Goal: Book appointment/travel/reservation

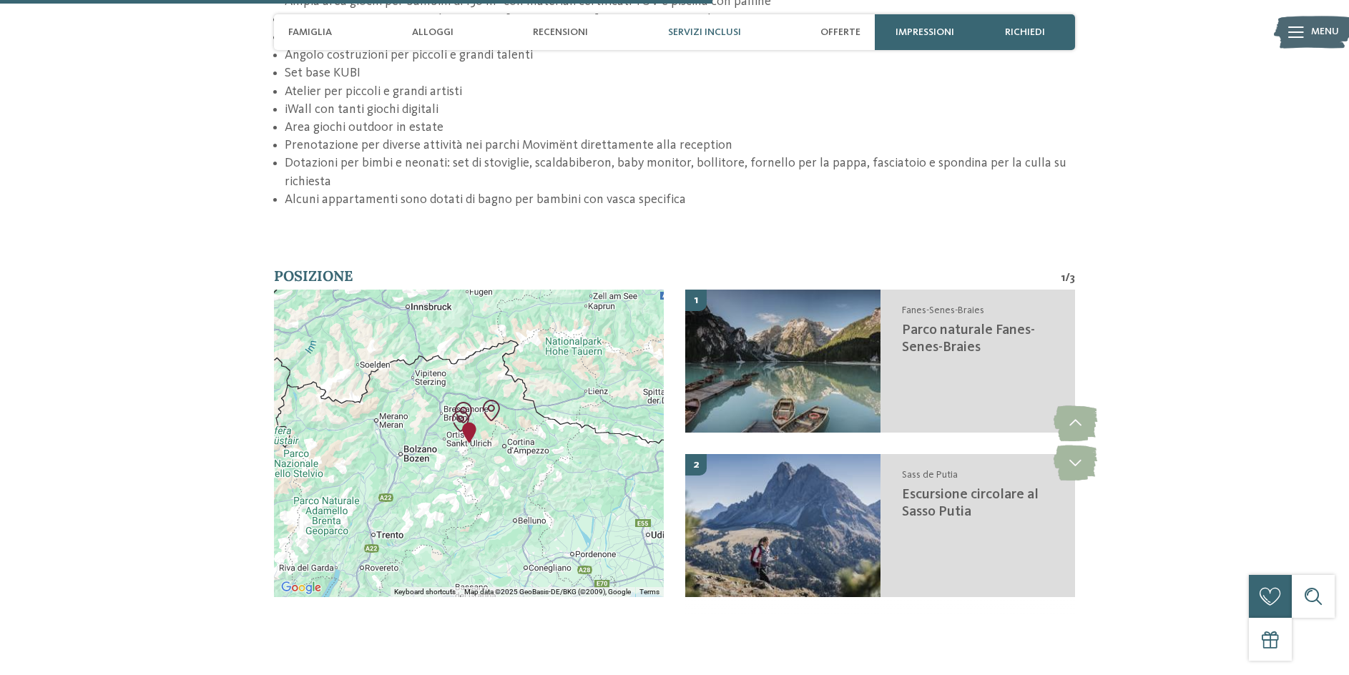
scroll to position [2718, 0]
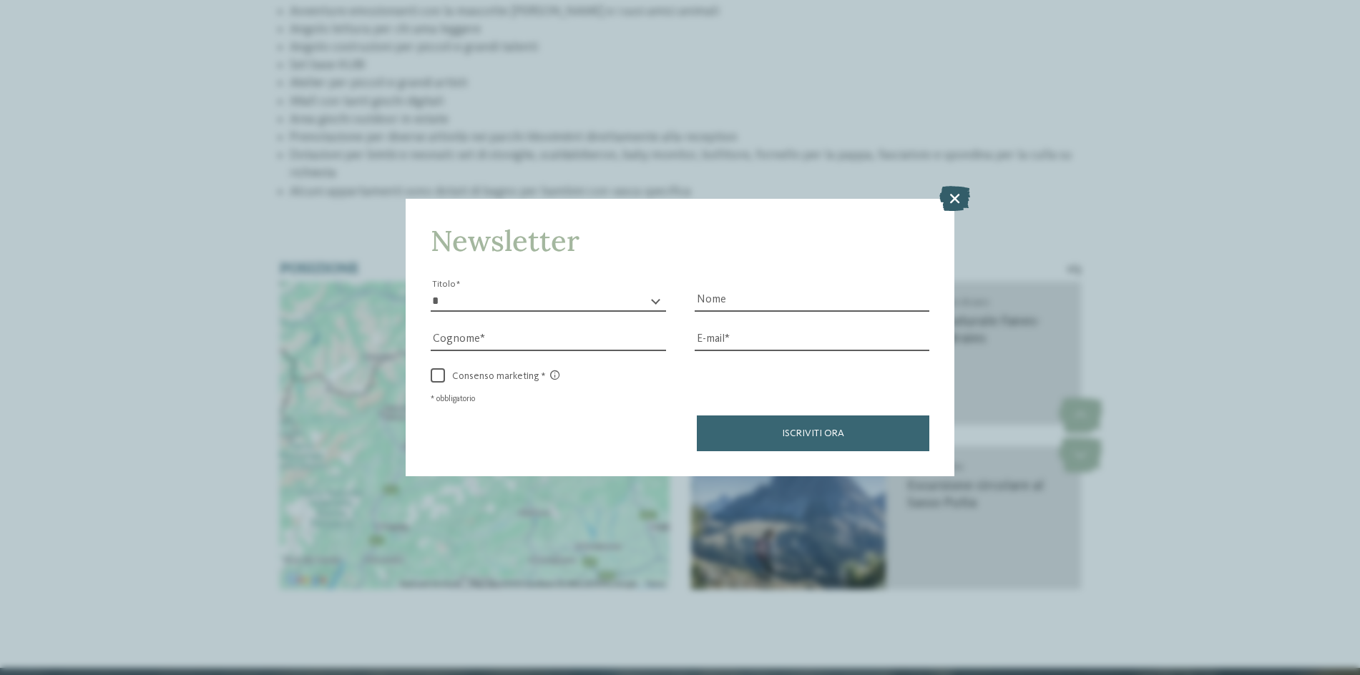
click at [953, 197] on icon at bounding box center [954, 197] width 31 height 25
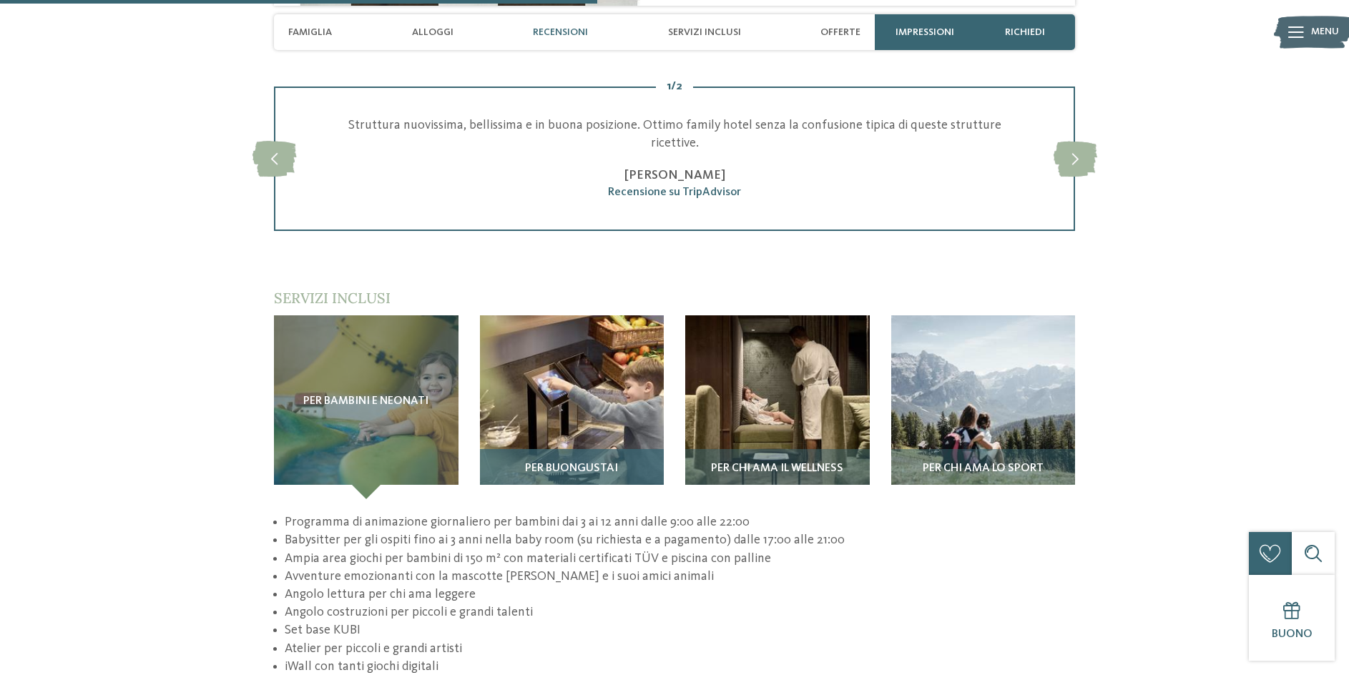
scroll to position [2146, 0]
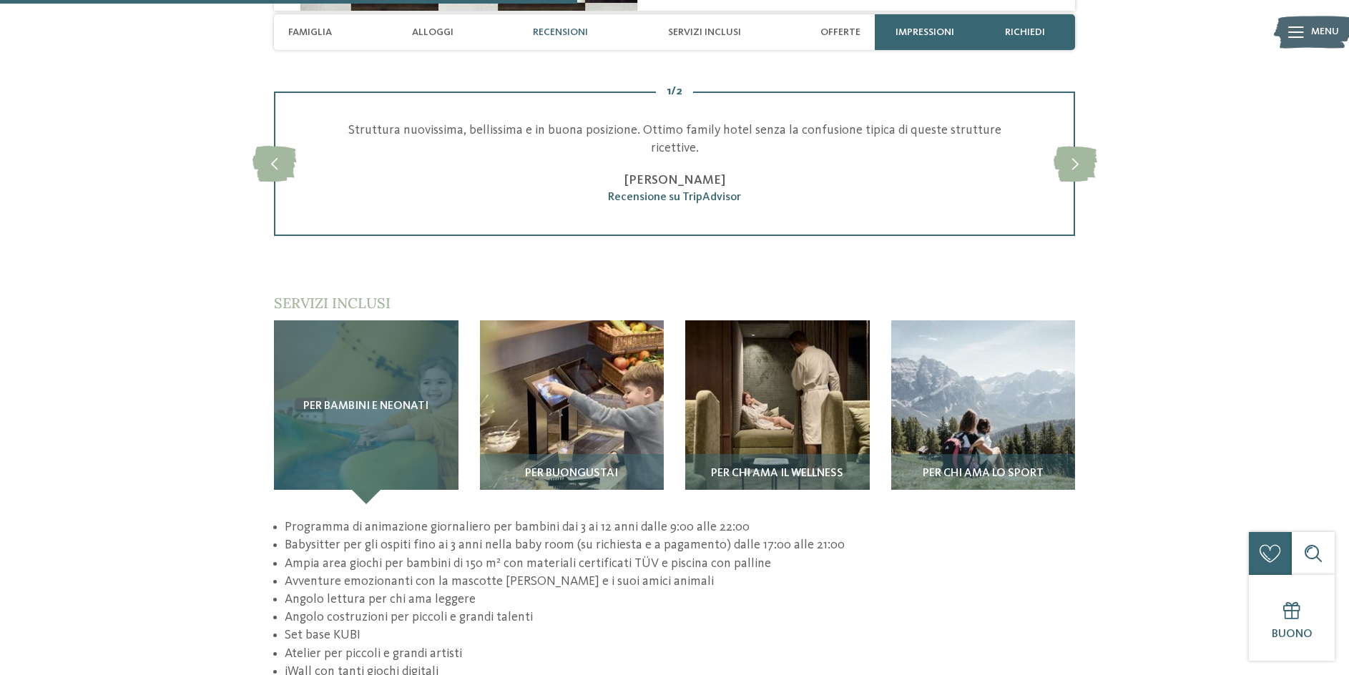
click at [384, 418] on div "Per bambini e neonati" at bounding box center [366, 412] width 185 height 185
click at [383, 401] on span "Per bambini e neonati" at bounding box center [365, 407] width 125 height 13
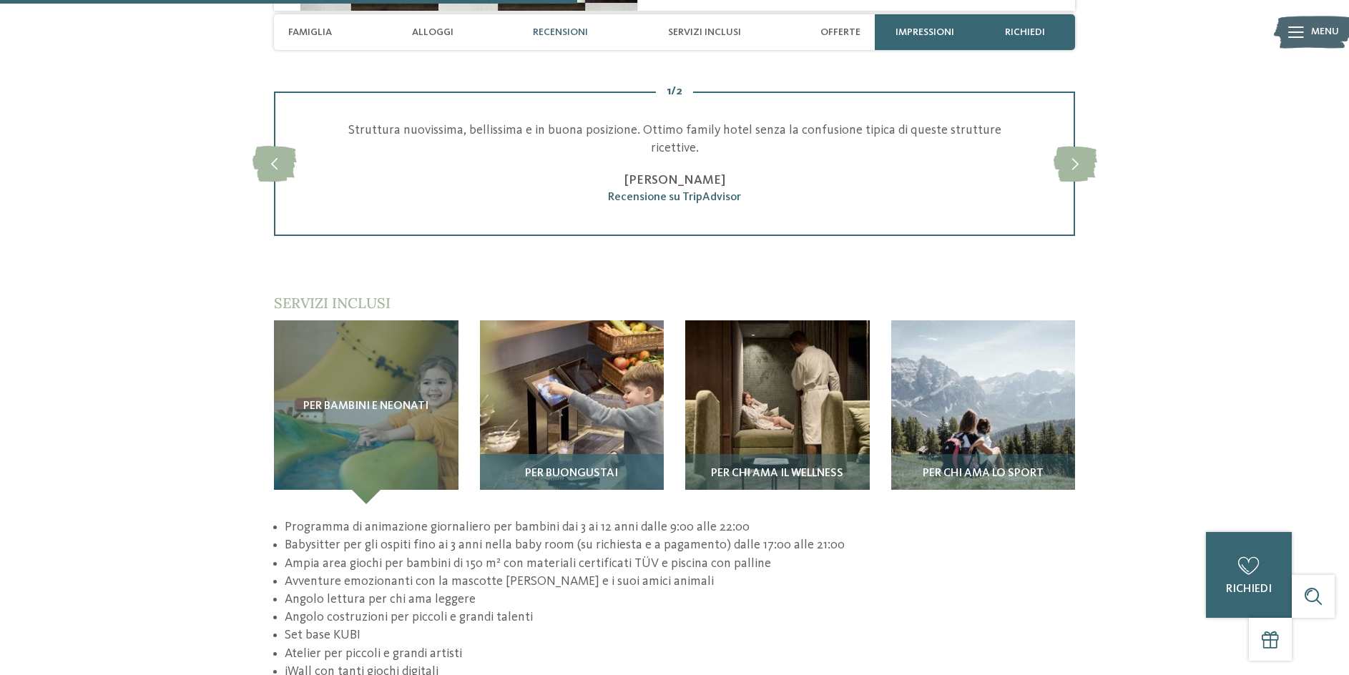
click at [542, 350] on img at bounding box center [572, 412] width 185 height 185
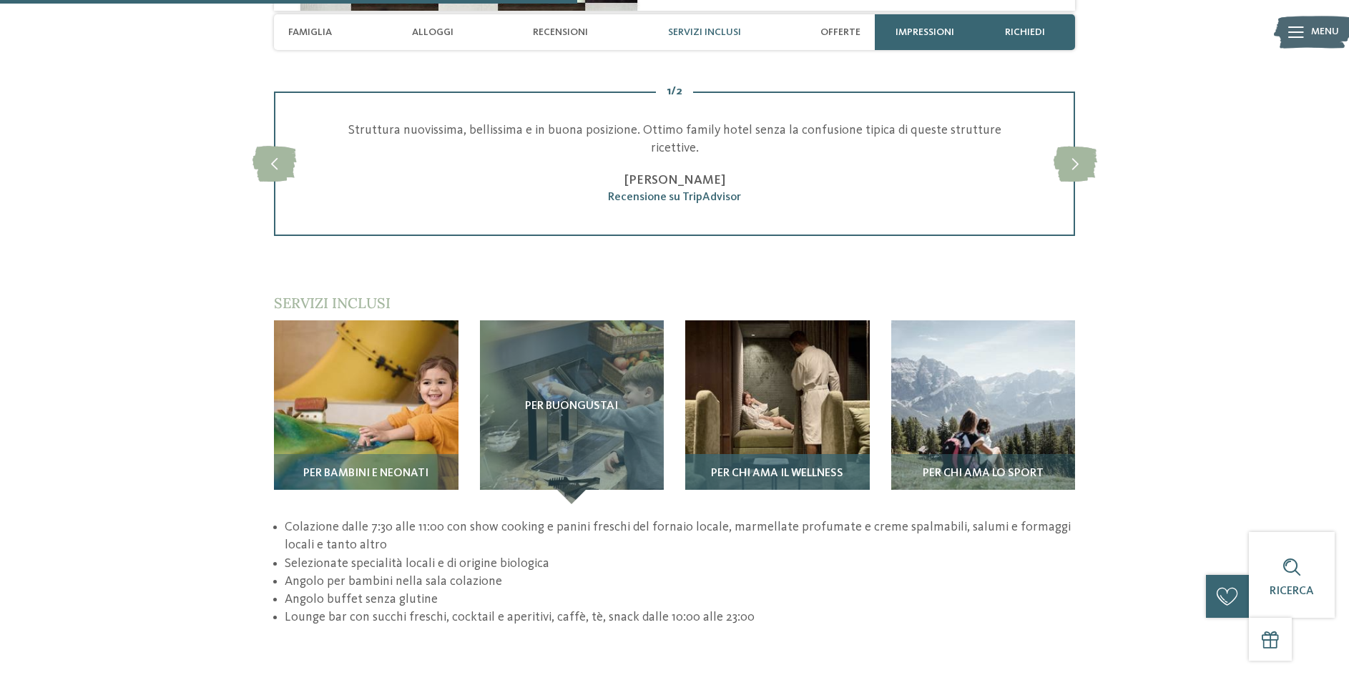
click at [730, 375] on img at bounding box center [777, 412] width 185 height 185
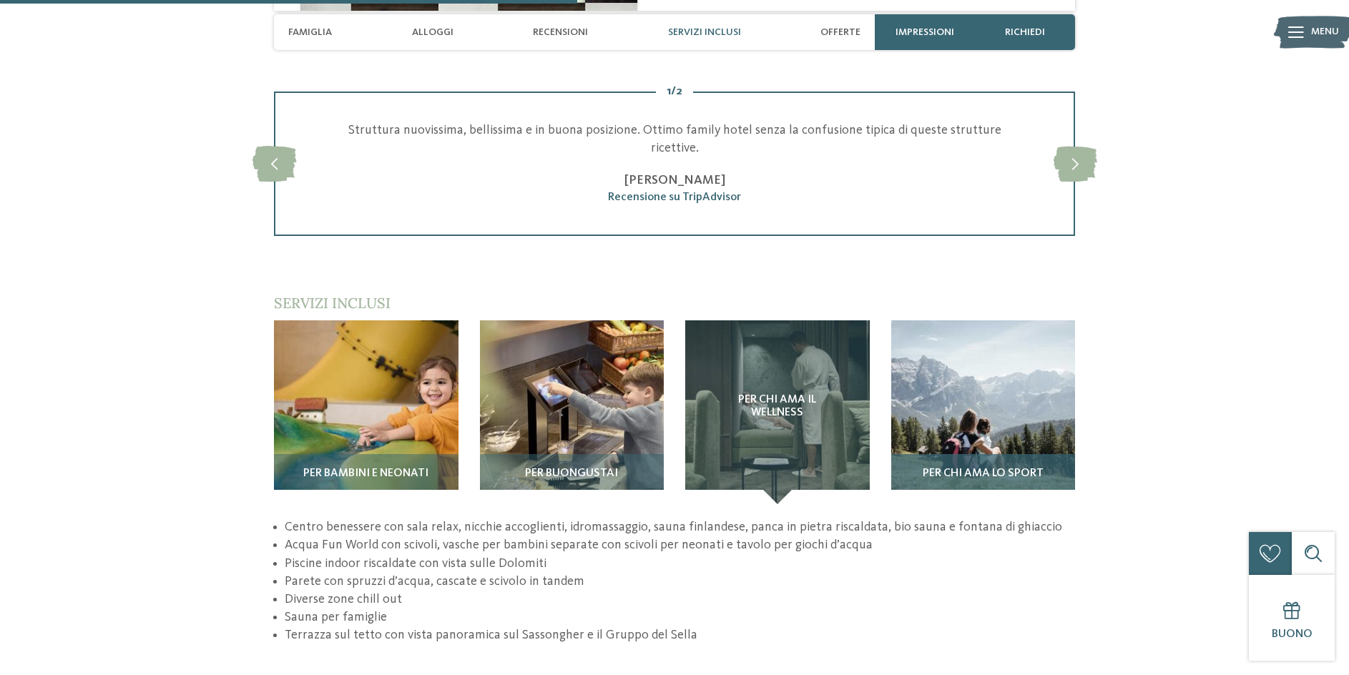
click at [941, 336] on img at bounding box center [983, 412] width 185 height 185
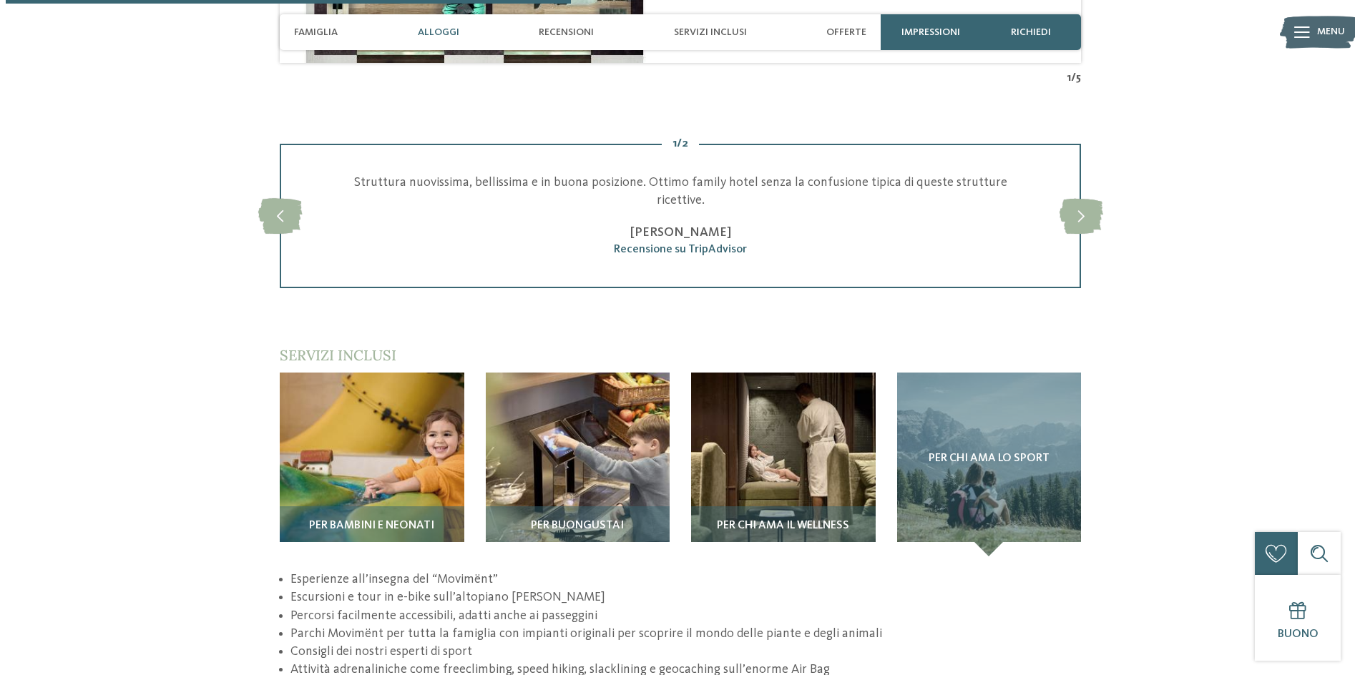
scroll to position [2074, 0]
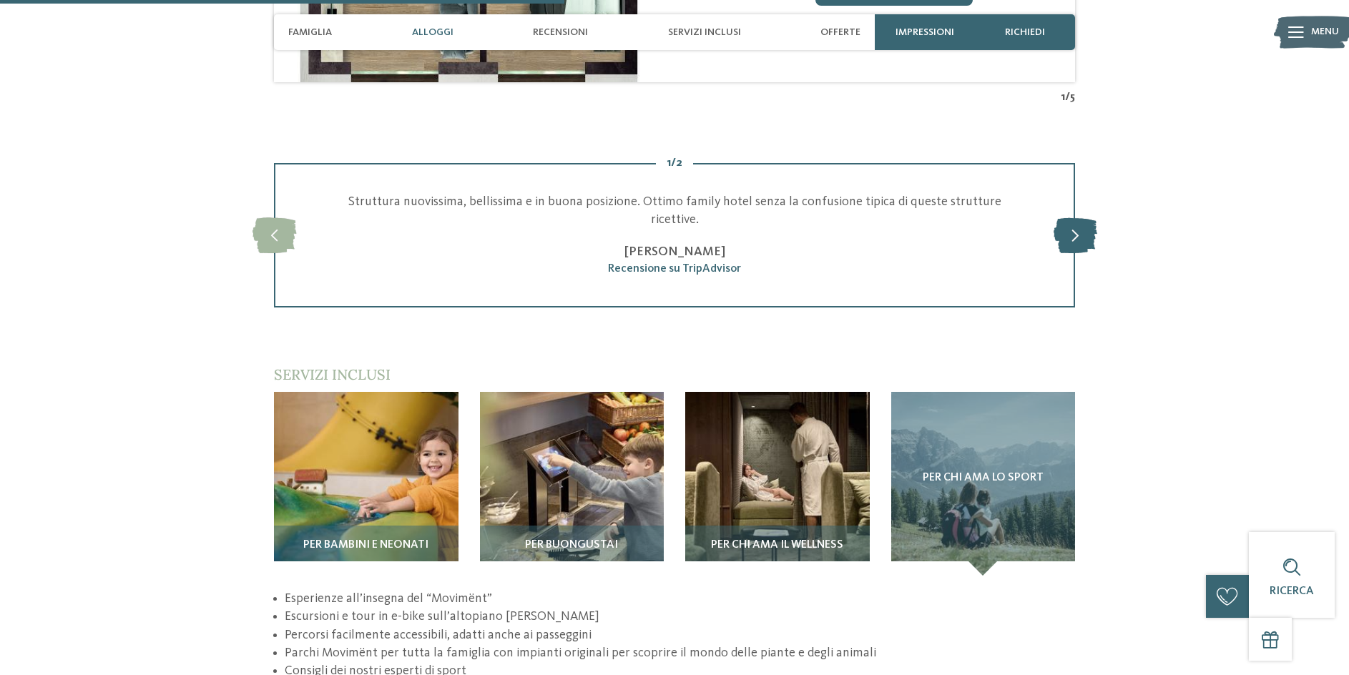
click at [1068, 217] on icon at bounding box center [1076, 235] width 44 height 36
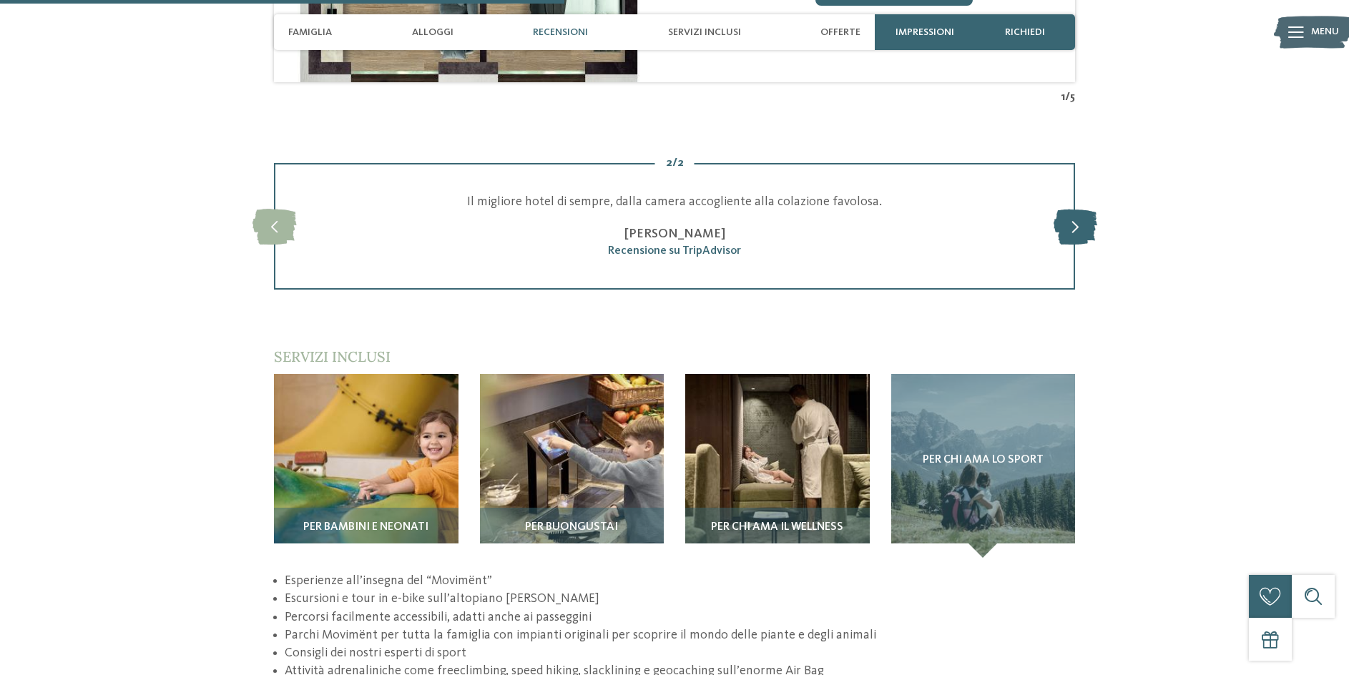
click at [1068, 208] on icon at bounding box center [1076, 226] width 44 height 36
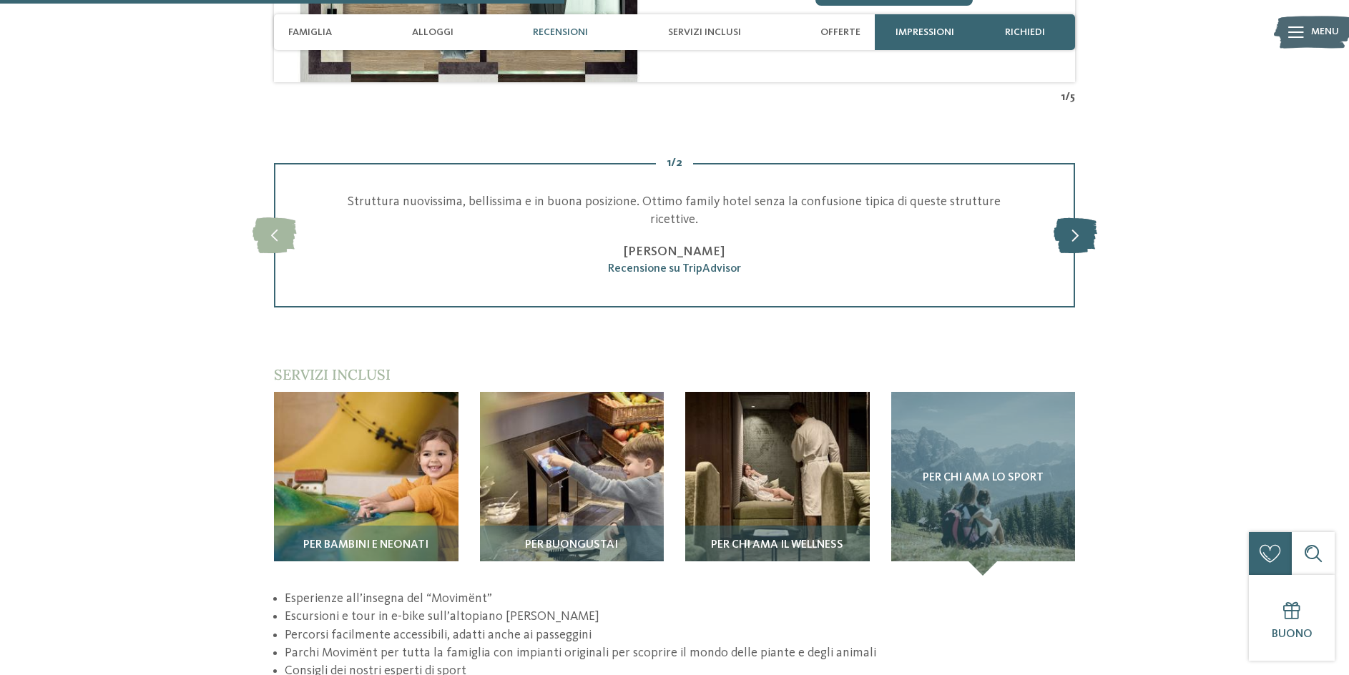
click at [1068, 217] on icon at bounding box center [1076, 235] width 44 height 36
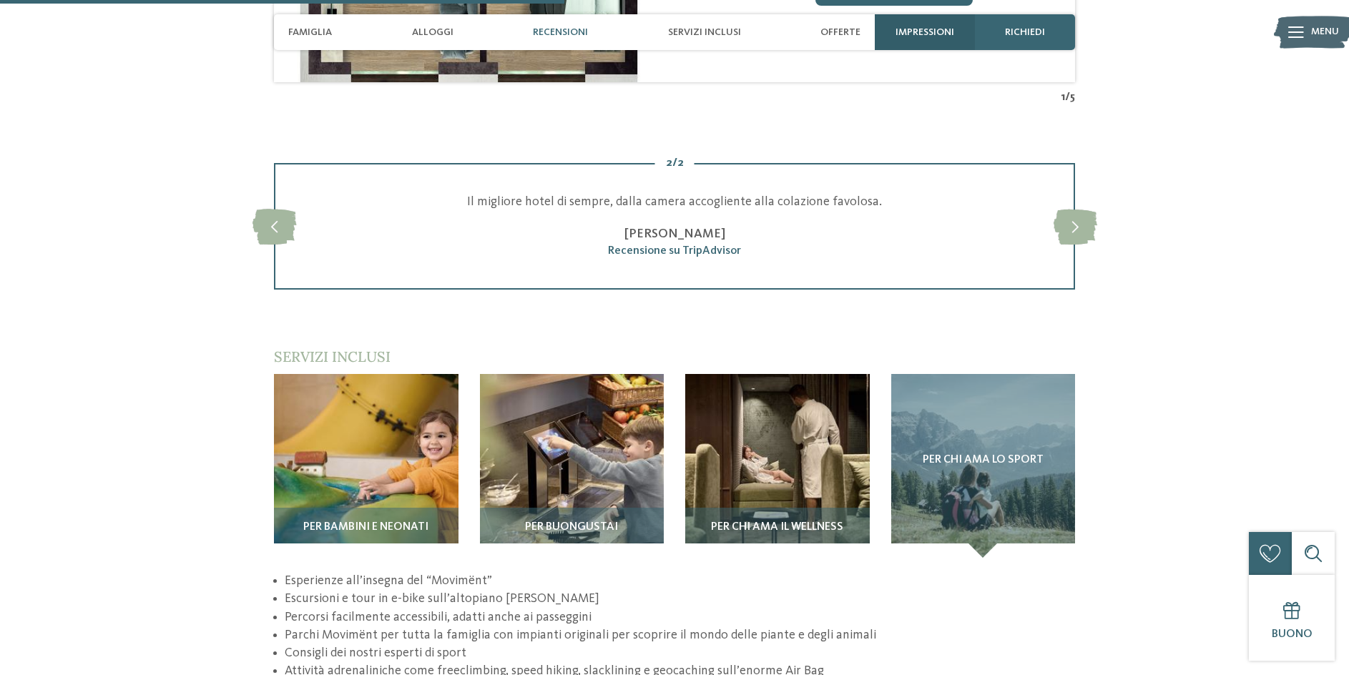
click at [928, 49] on div "Impressioni" at bounding box center [925, 32] width 100 height 36
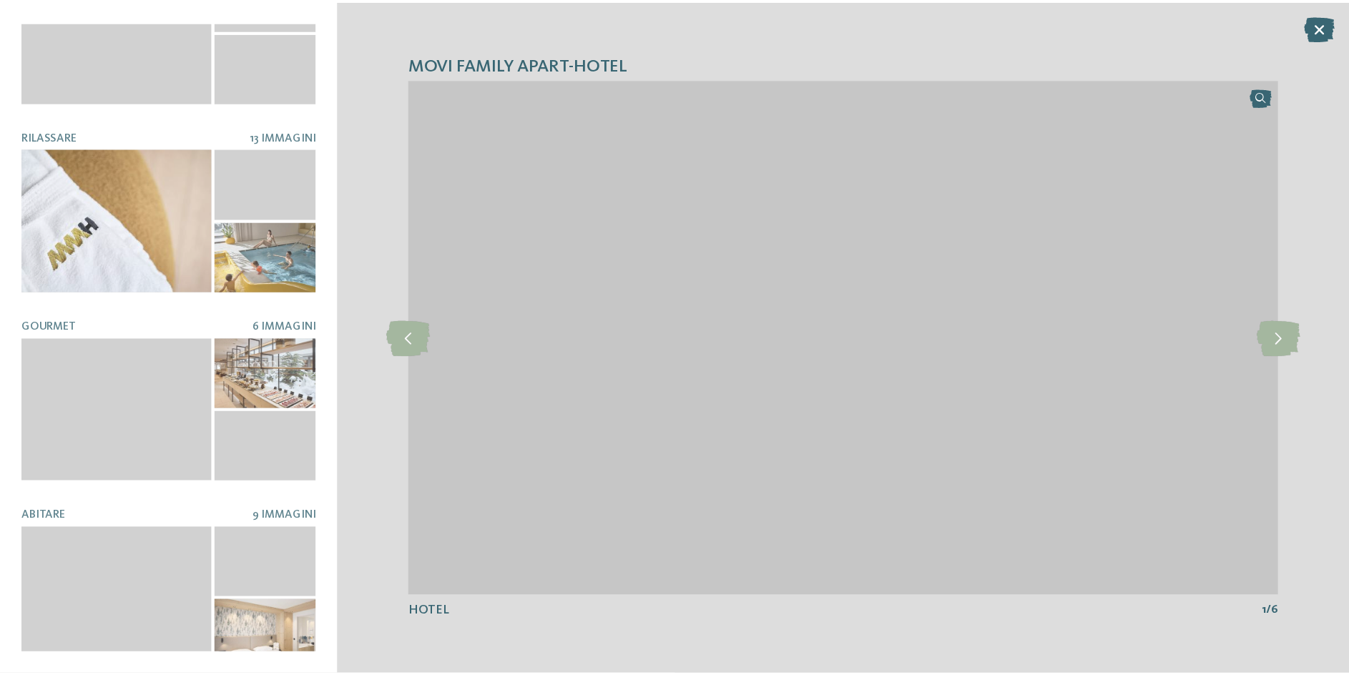
scroll to position [0, 0]
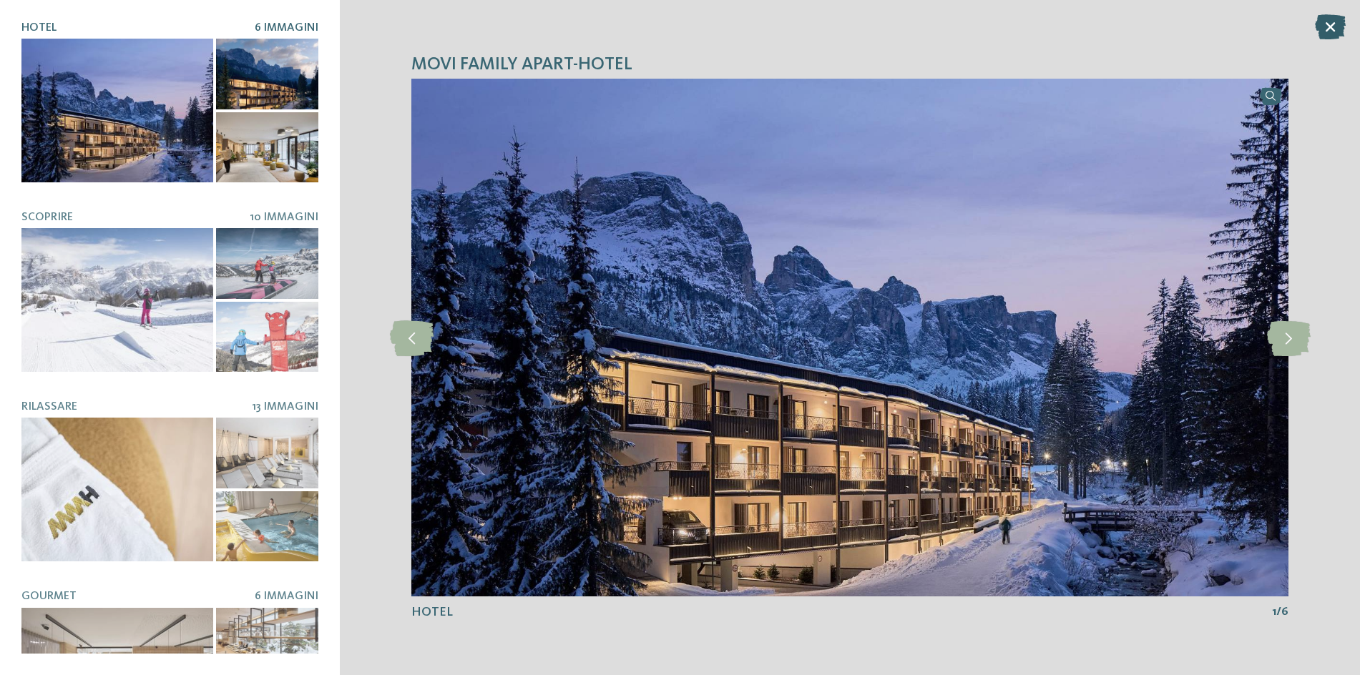
click at [1330, 27] on icon at bounding box center [1330, 26] width 31 height 25
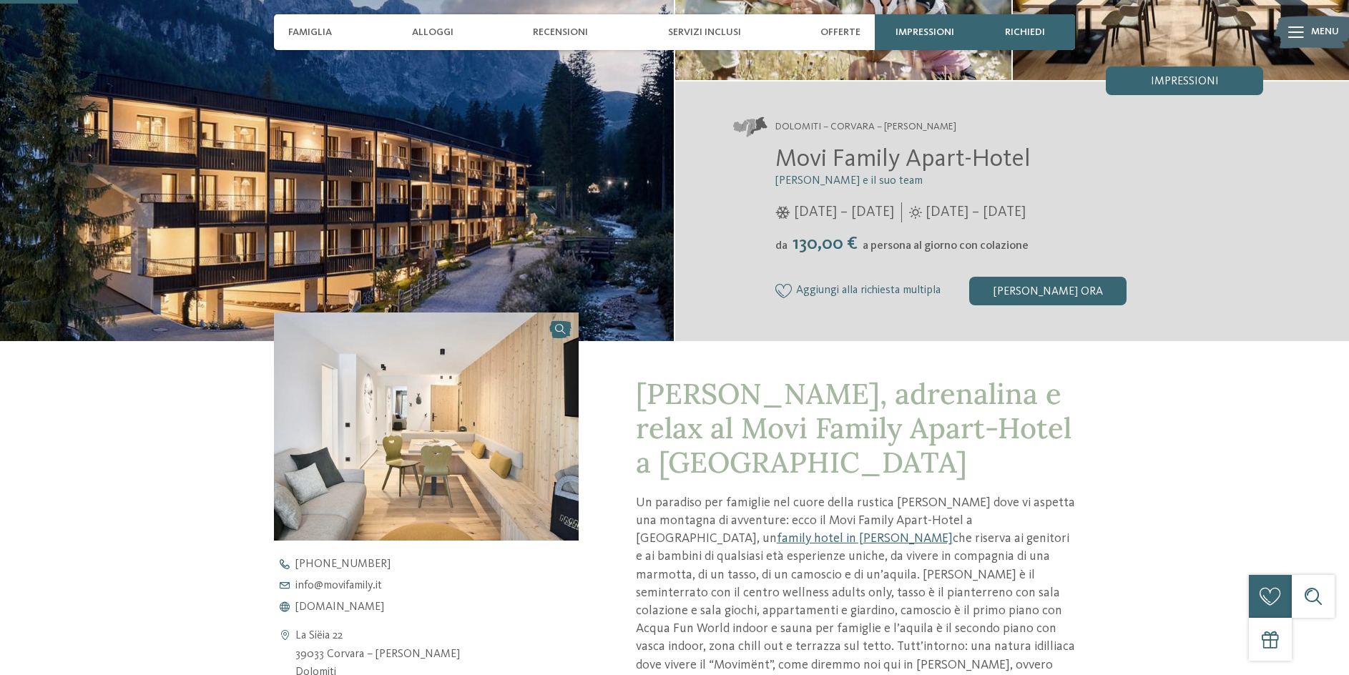
scroll to position [286, 0]
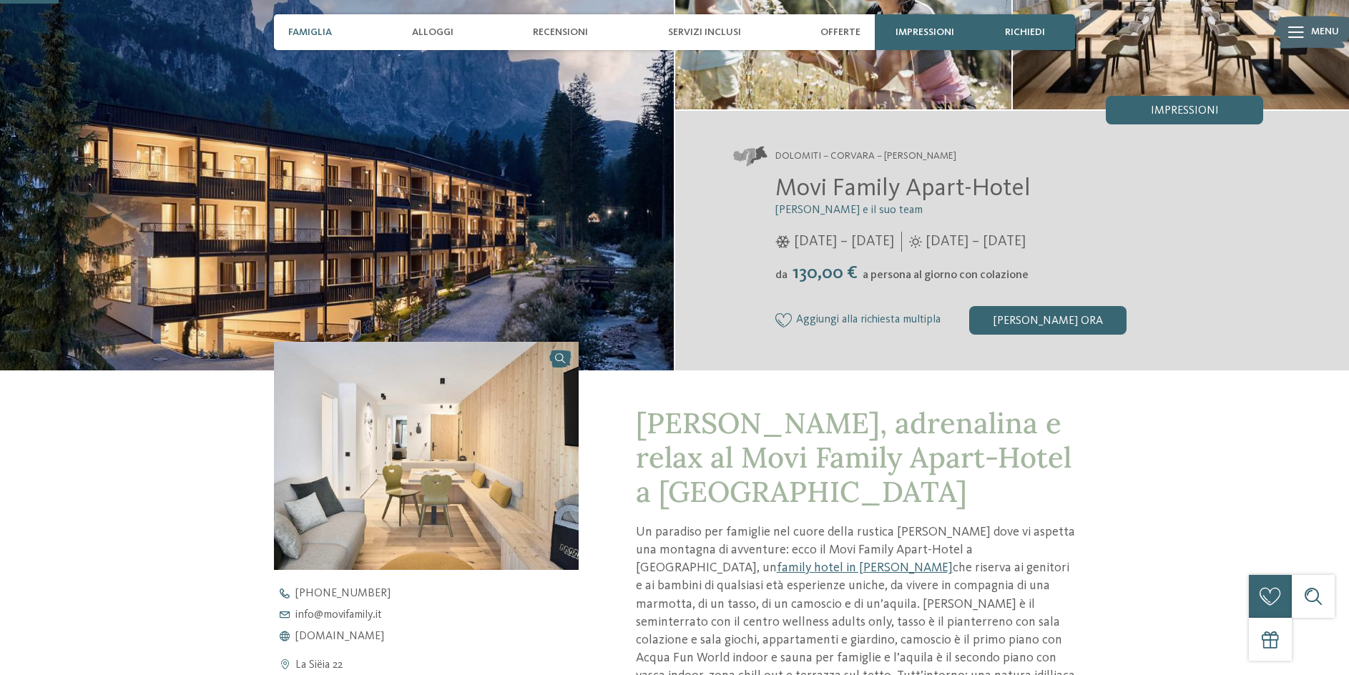
click at [315, 31] on span "Famiglia" at bounding box center [310, 32] width 44 height 12
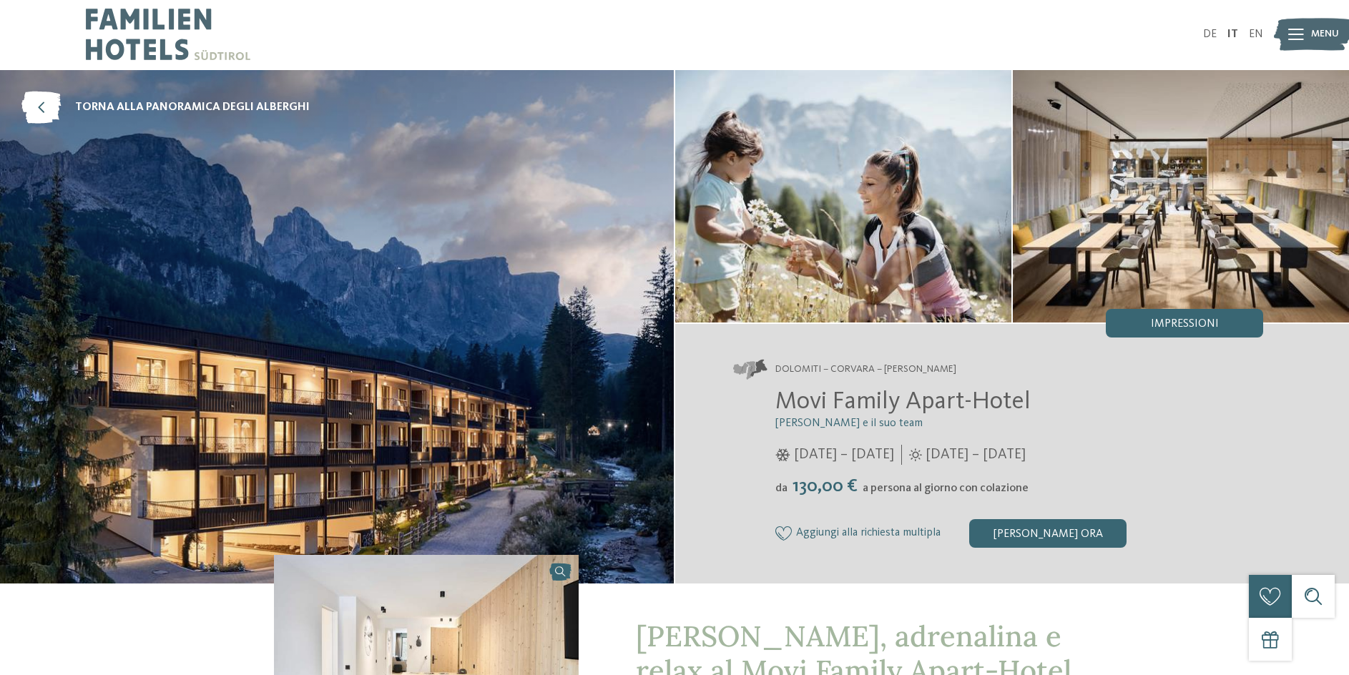
scroll to position [0, 0]
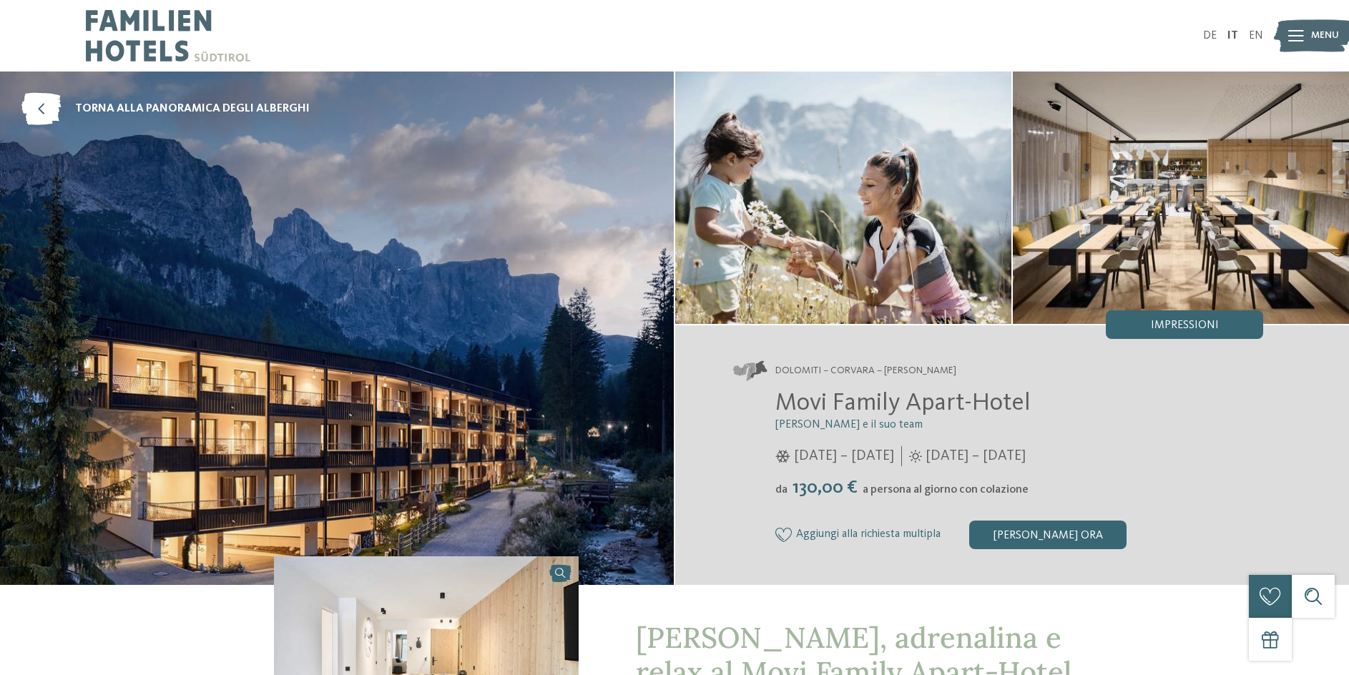
click at [391, 172] on img at bounding box center [337, 329] width 674 height 514
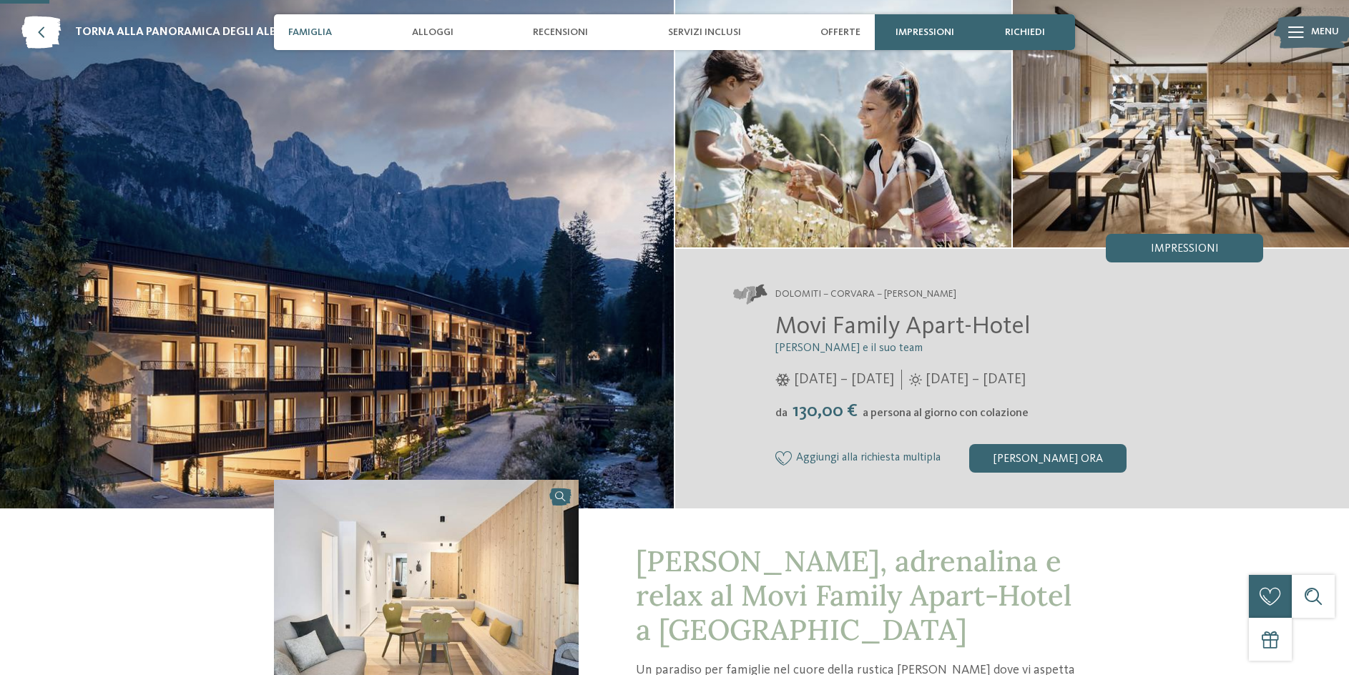
scroll to position [72, 0]
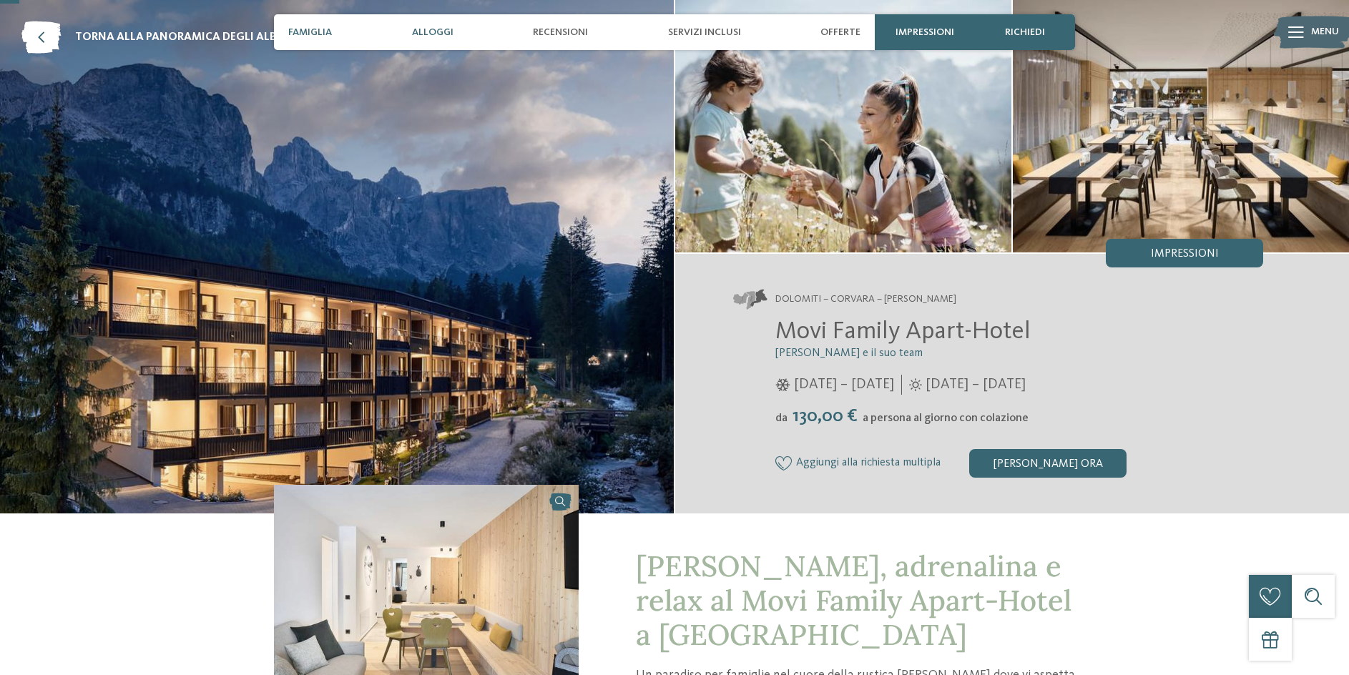
click at [430, 32] on span "Alloggi" at bounding box center [432, 32] width 41 height 12
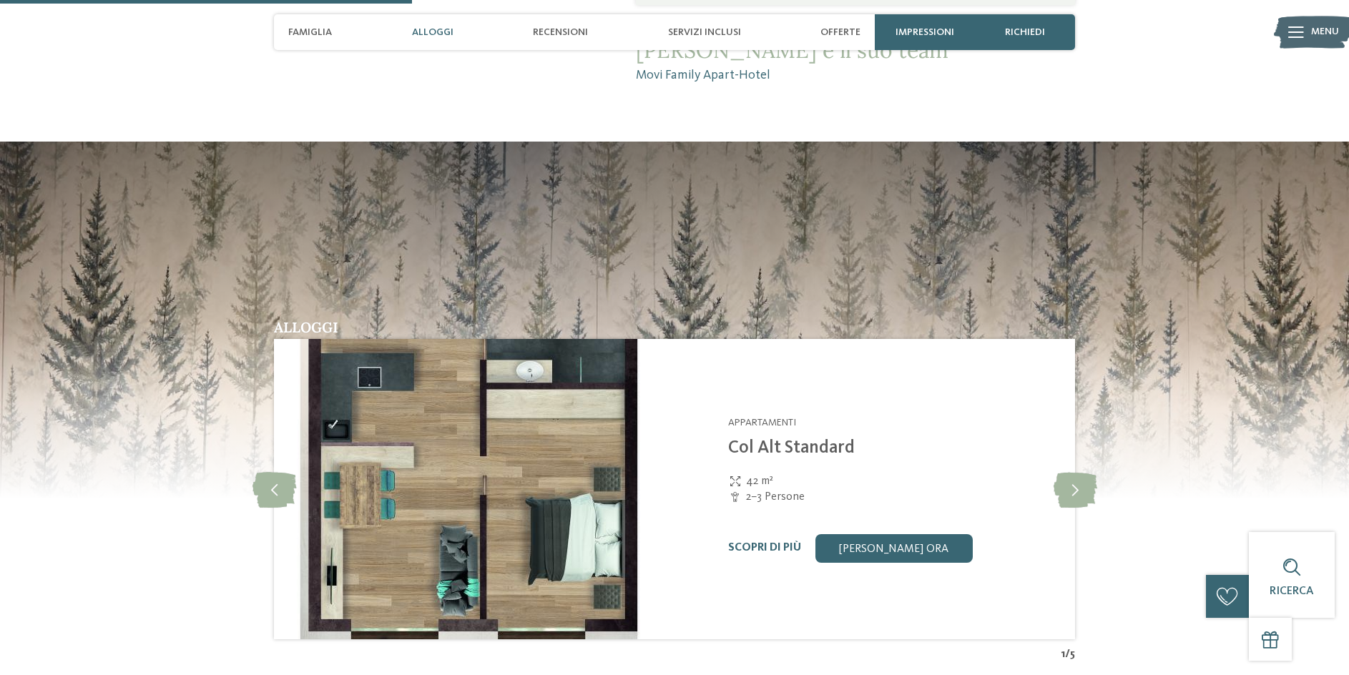
scroll to position [1519, 0]
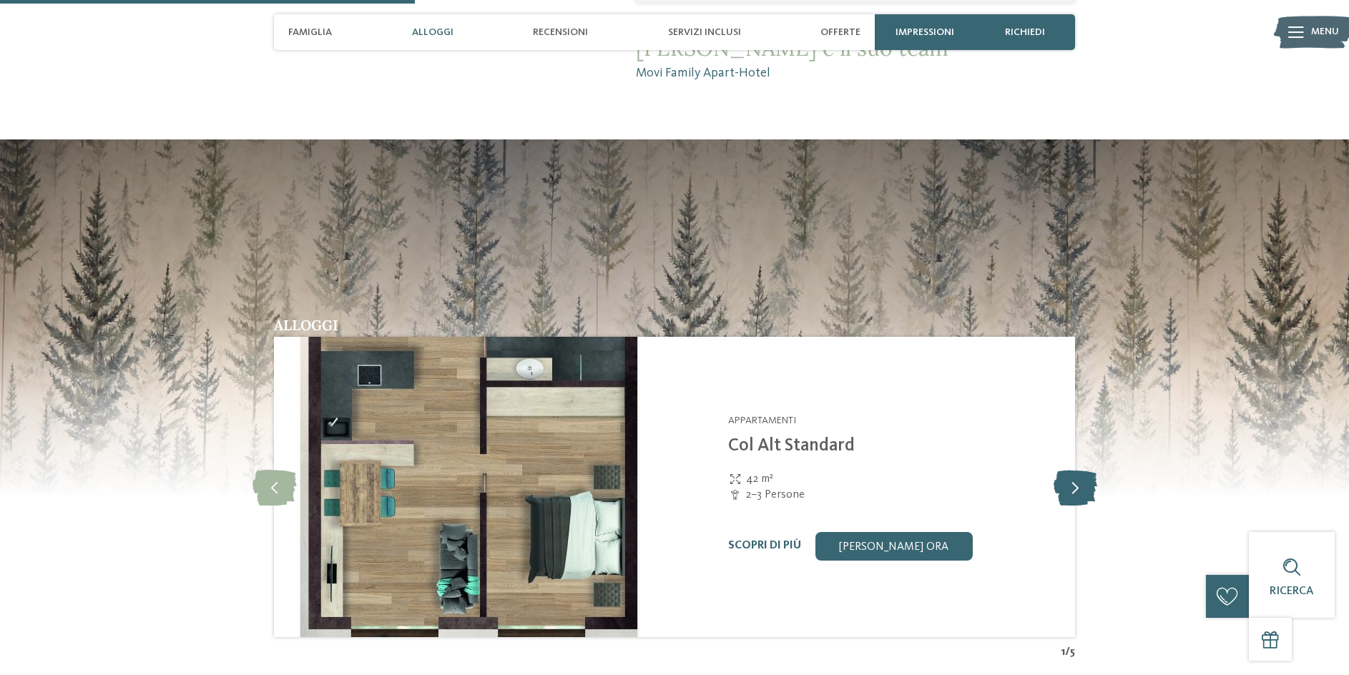
click at [1089, 469] on icon at bounding box center [1076, 487] width 44 height 36
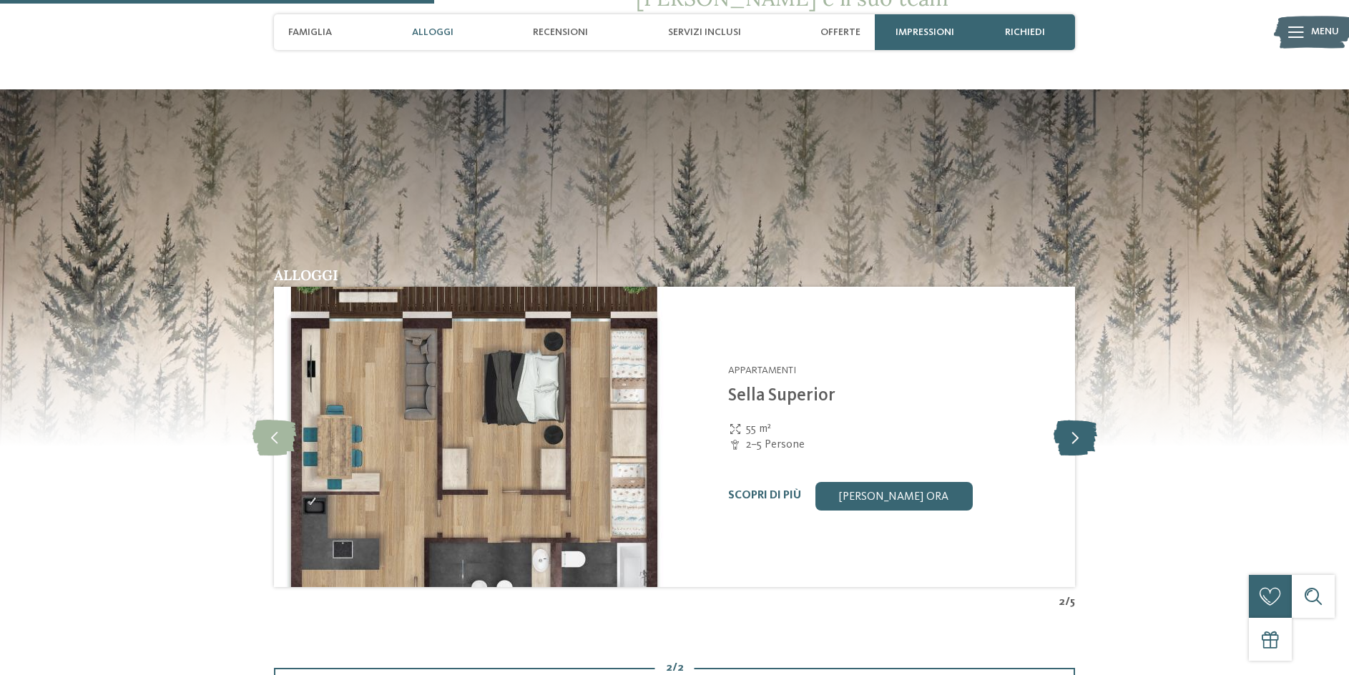
scroll to position [1591, 0]
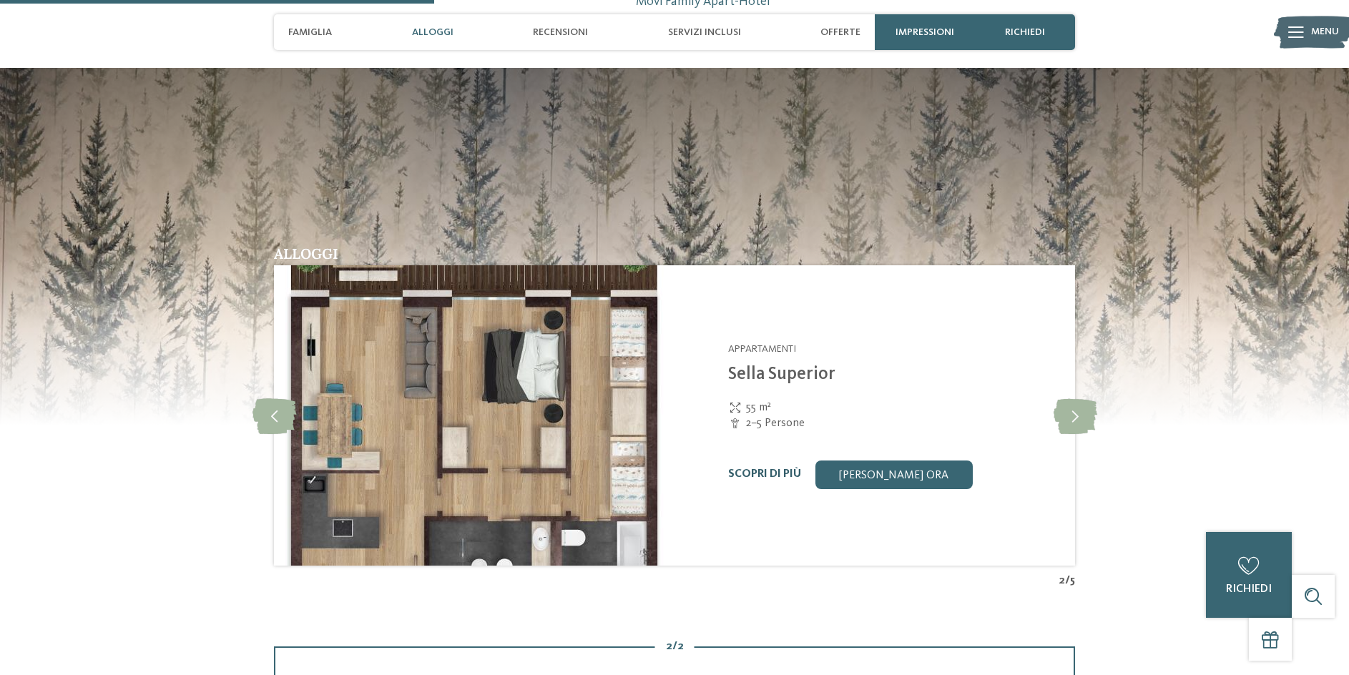
click at [752, 469] on link "Scopri di più" at bounding box center [764, 474] width 73 height 11
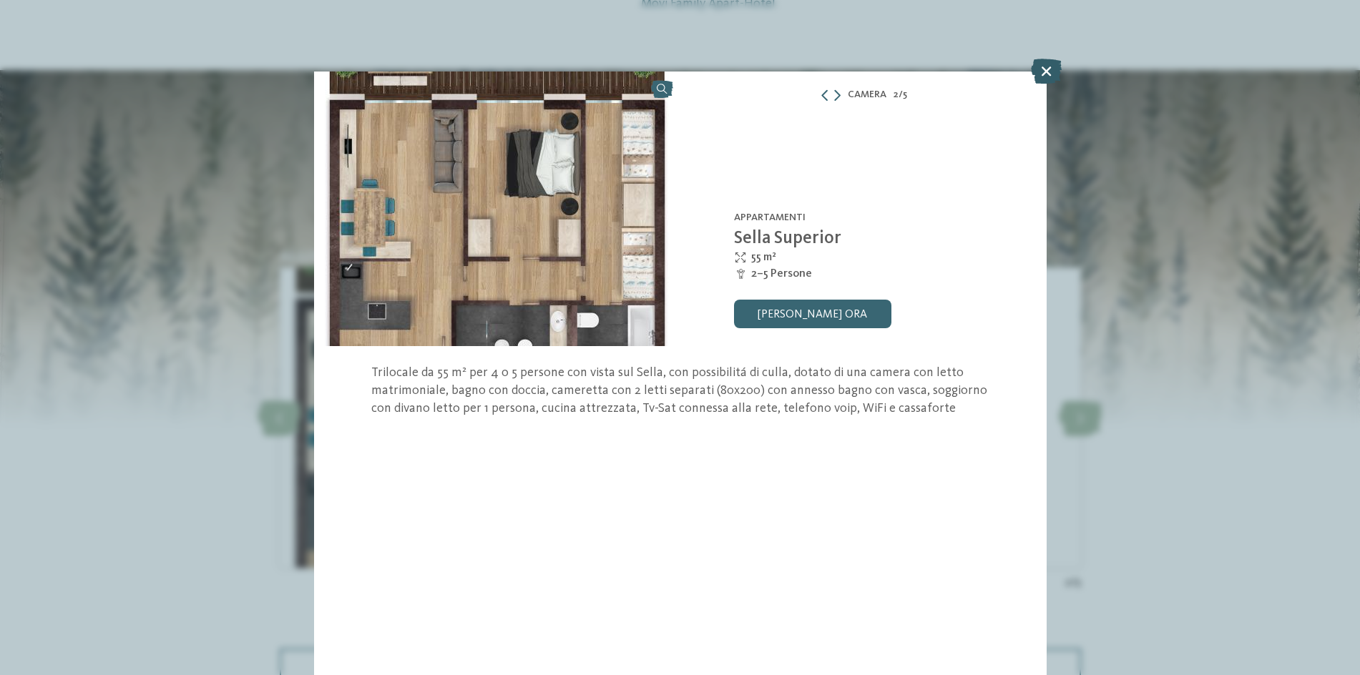
click at [1042, 77] on icon at bounding box center [1046, 71] width 31 height 25
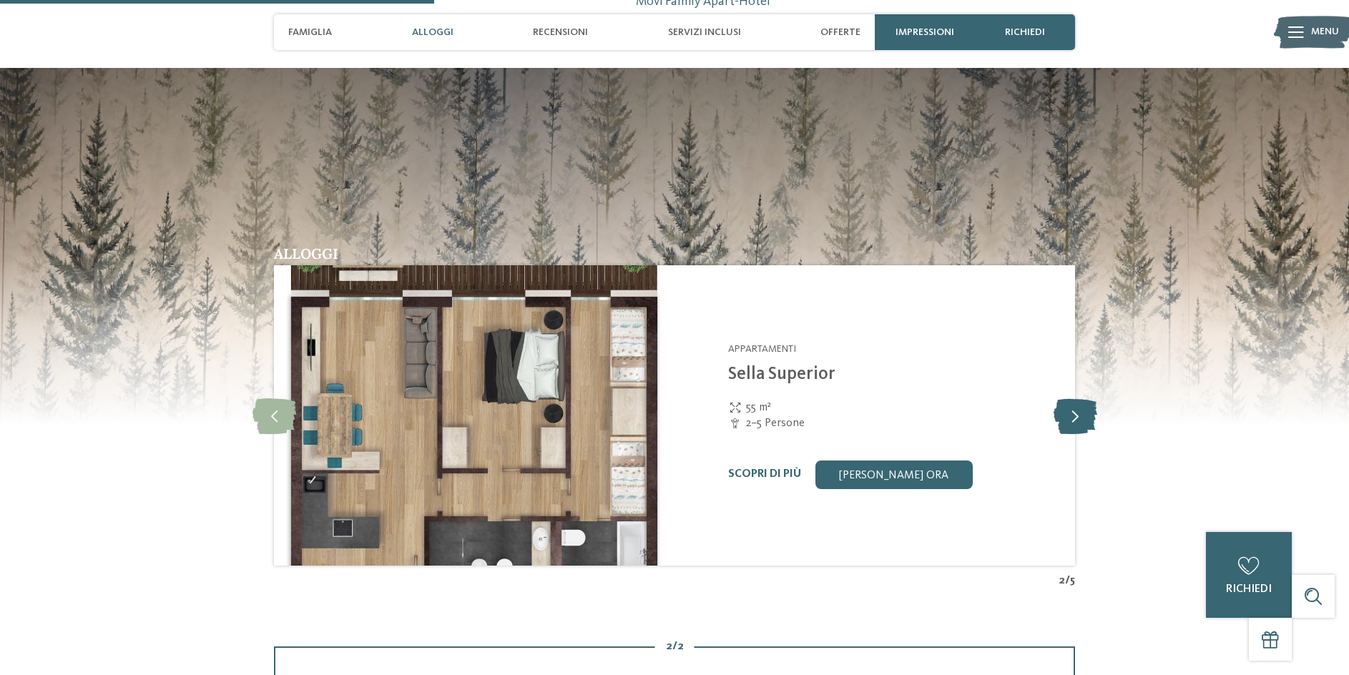
click at [1084, 398] on icon at bounding box center [1076, 416] width 44 height 36
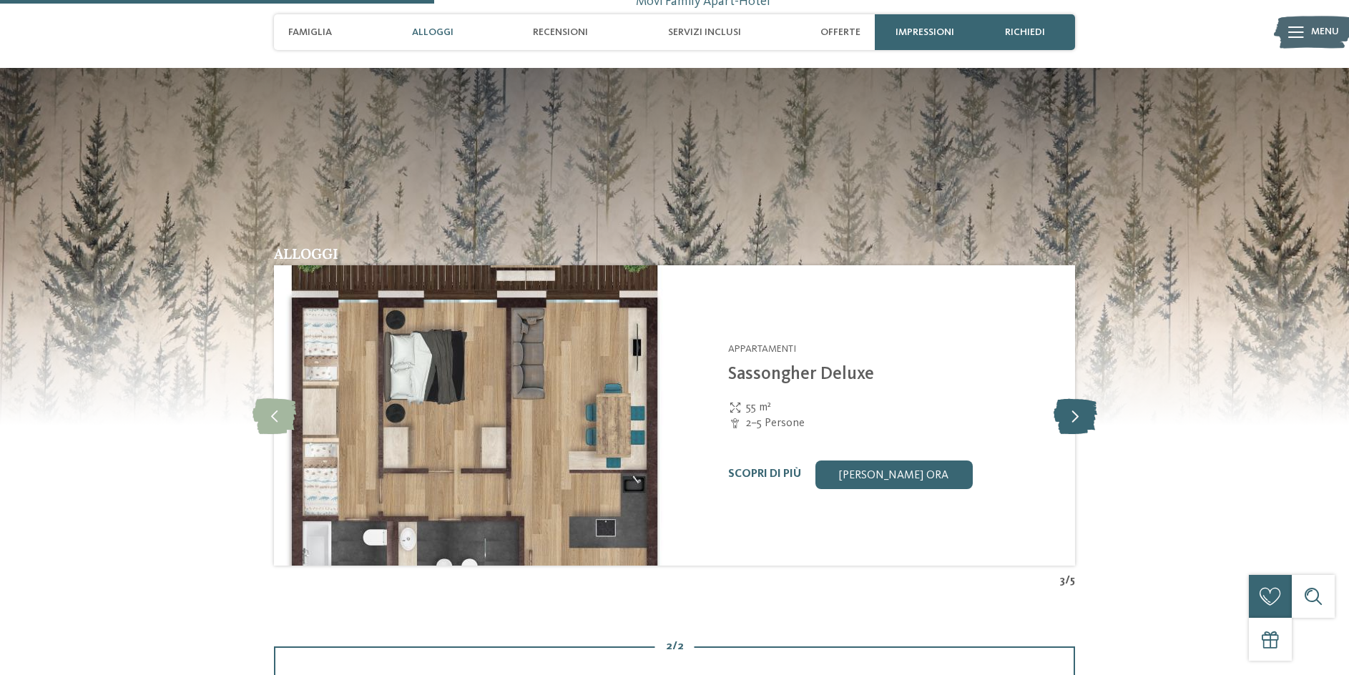
click at [1084, 398] on icon at bounding box center [1076, 416] width 44 height 36
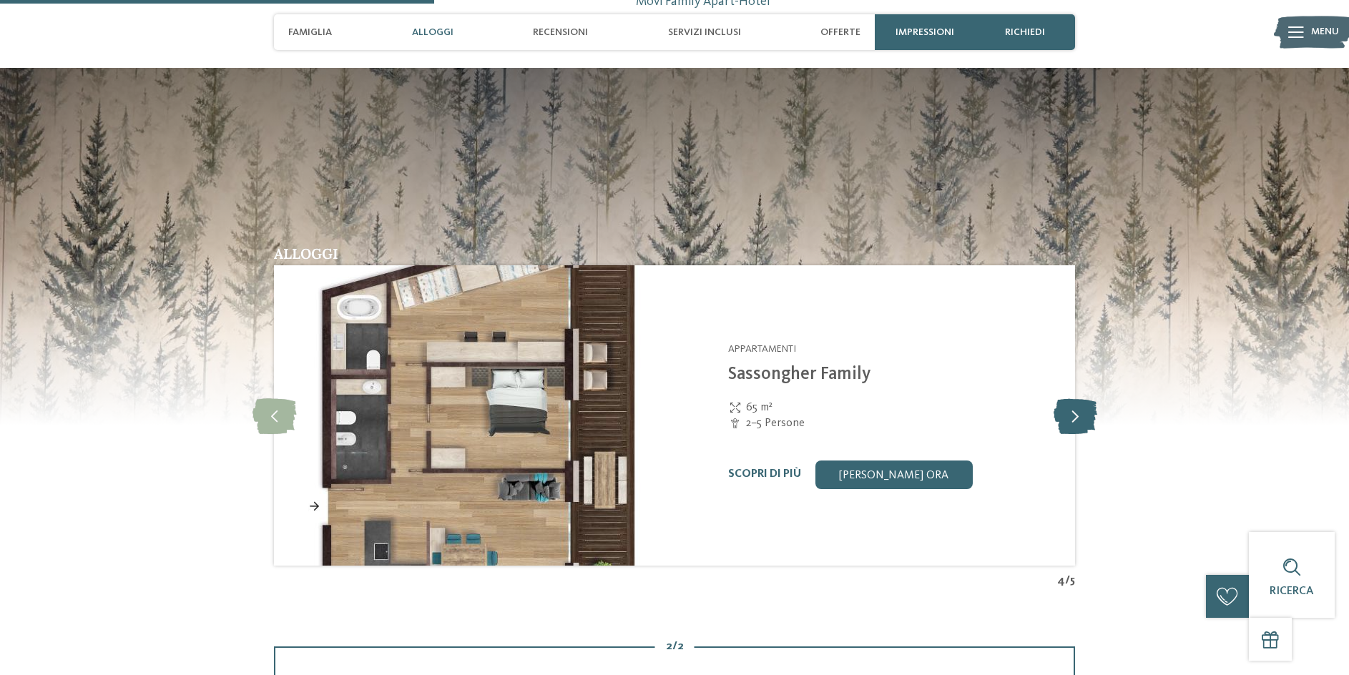
click at [1084, 398] on icon at bounding box center [1076, 416] width 44 height 36
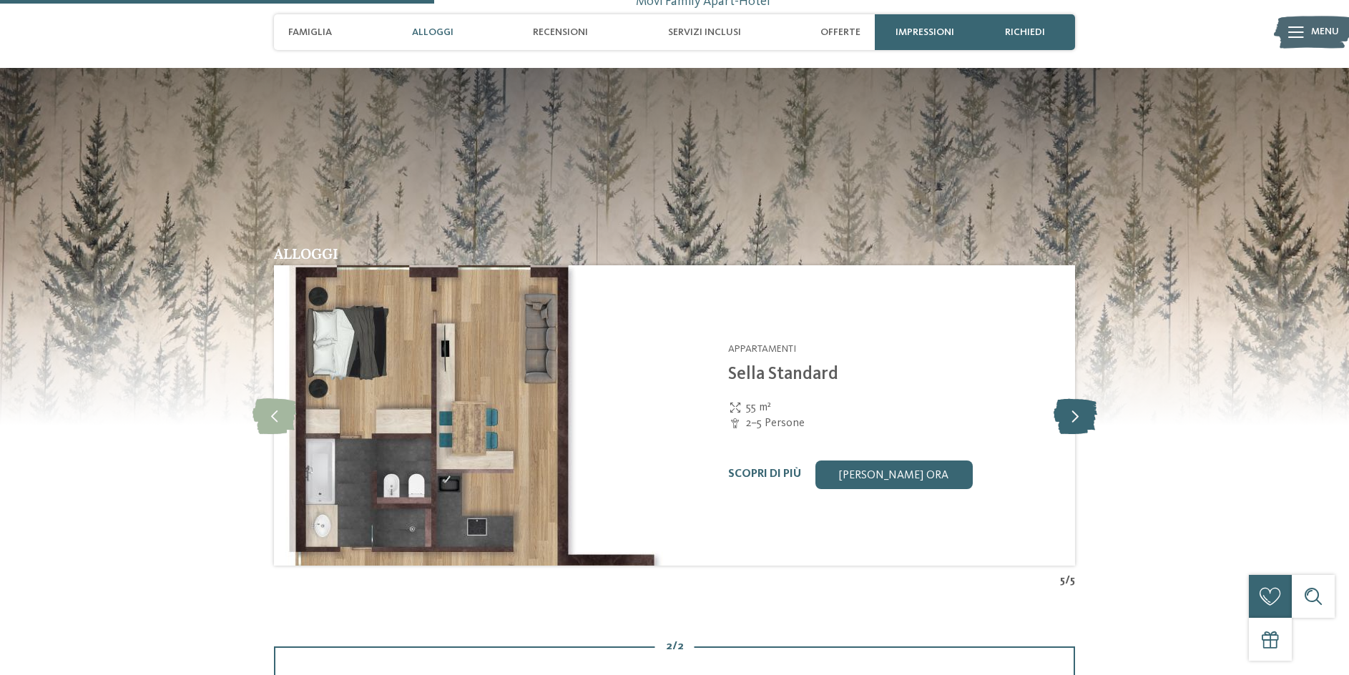
click at [1084, 398] on icon at bounding box center [1076, 416] width 44 height 36
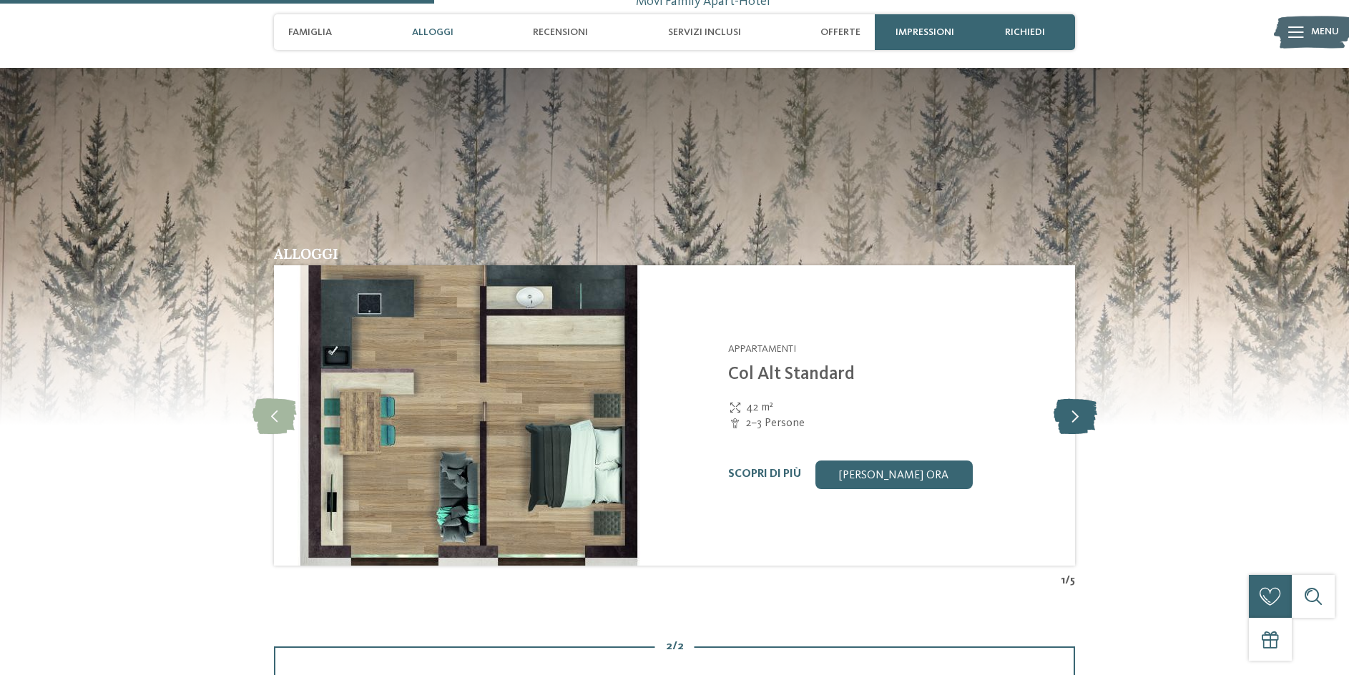
click at [1084, 398] on icon at bounding box center [1076, 416] width 44 height 36
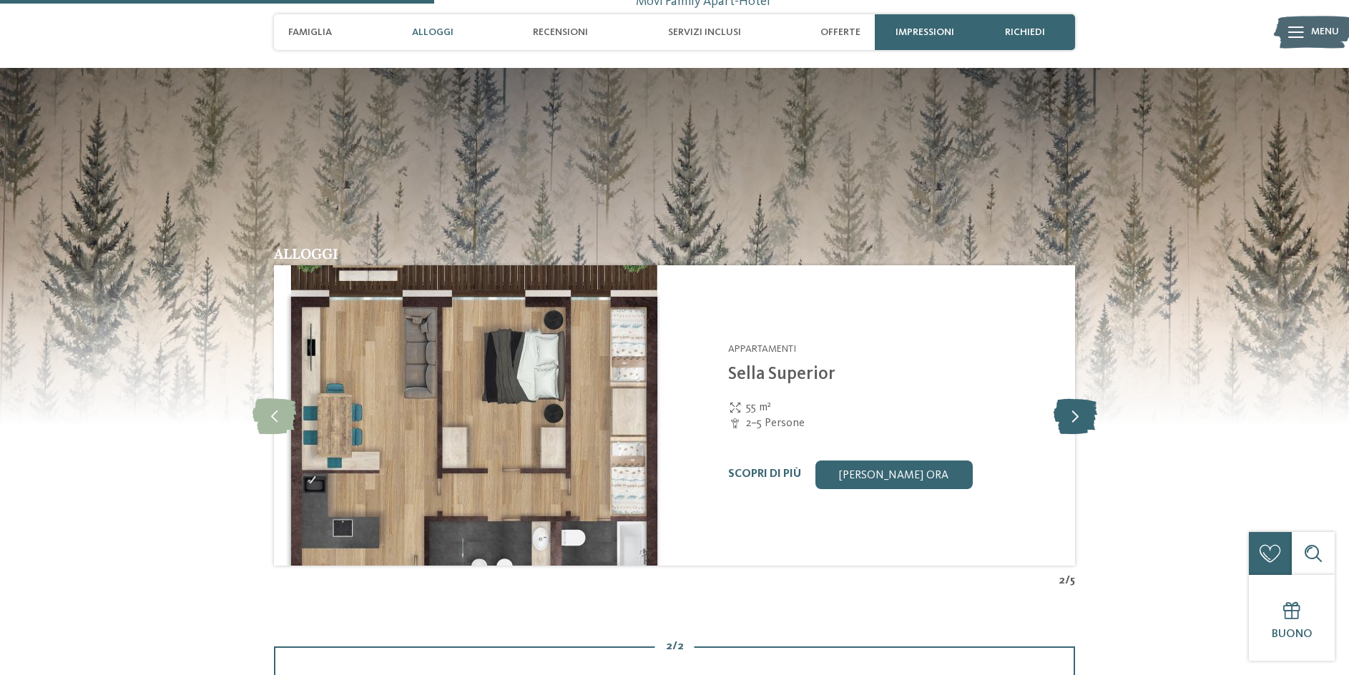
click at [1084, 398] on icon at bounding box center [1076, 416] width 44 height 36
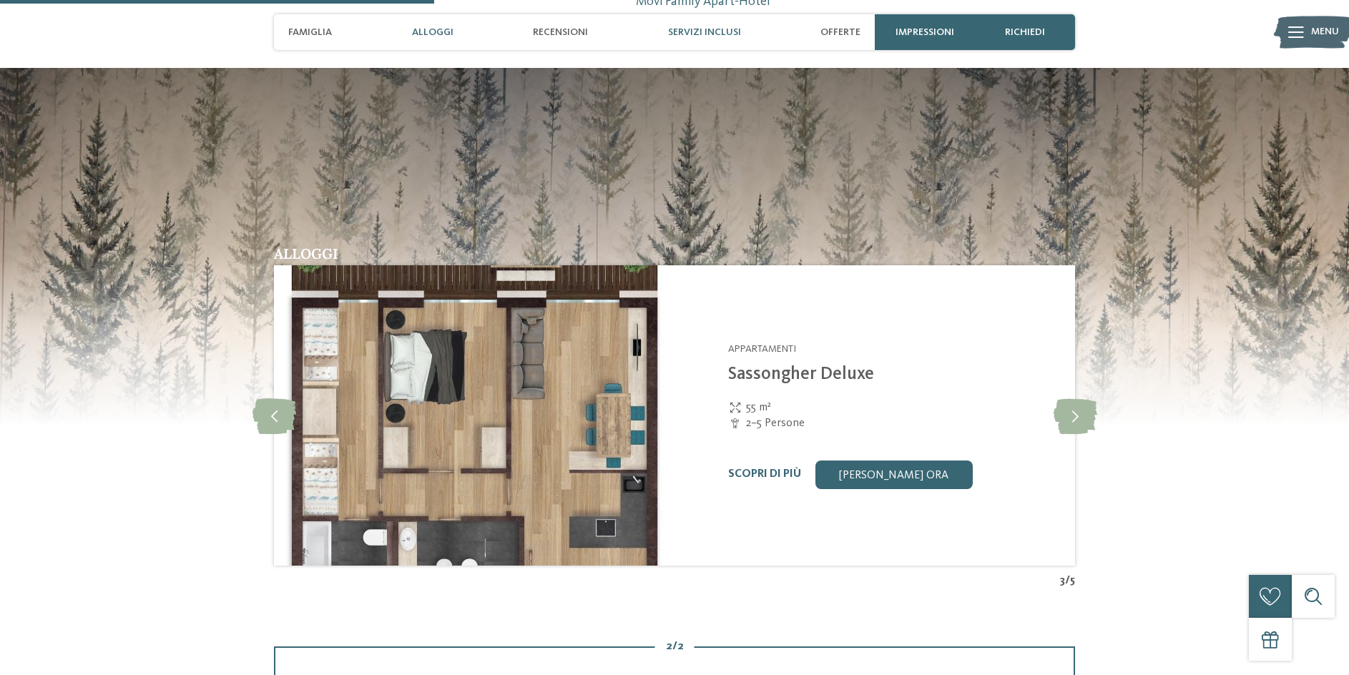
click at [697, 30] on span "Servizi inclusi" at bounding box center [704, 32] width 73 height 12
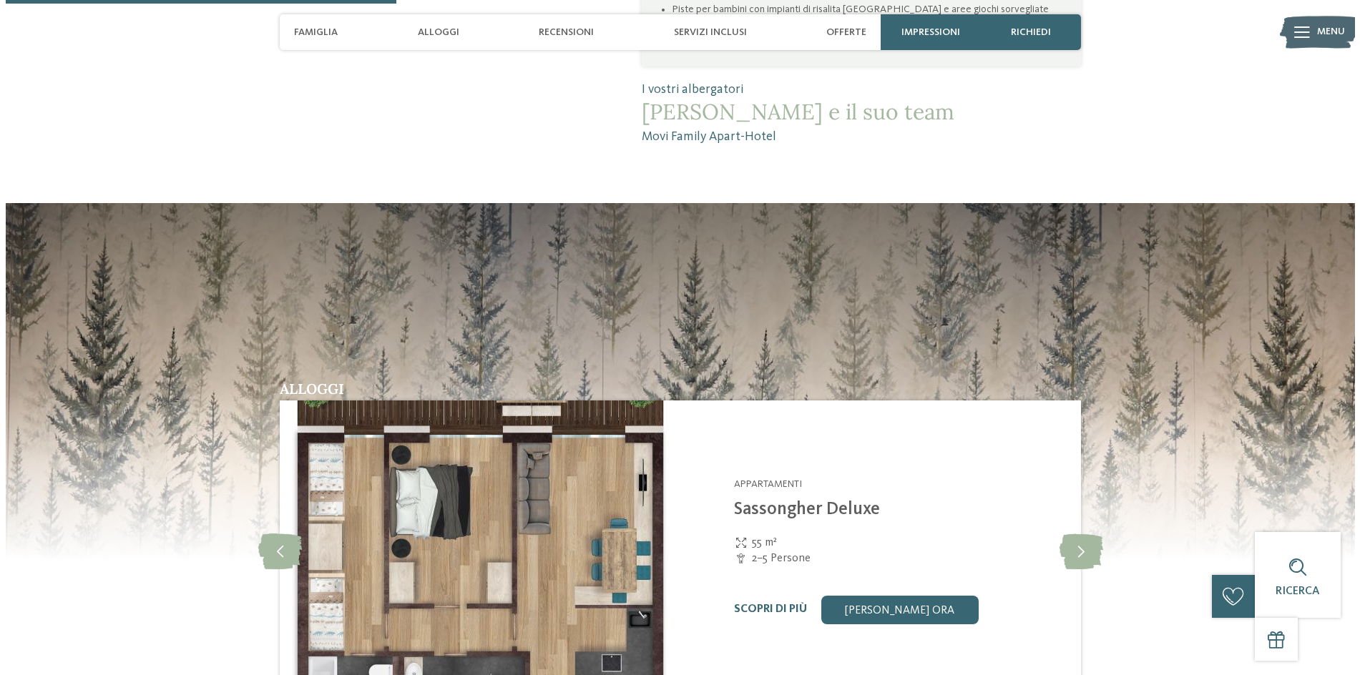
scroll to position [1431, 0]
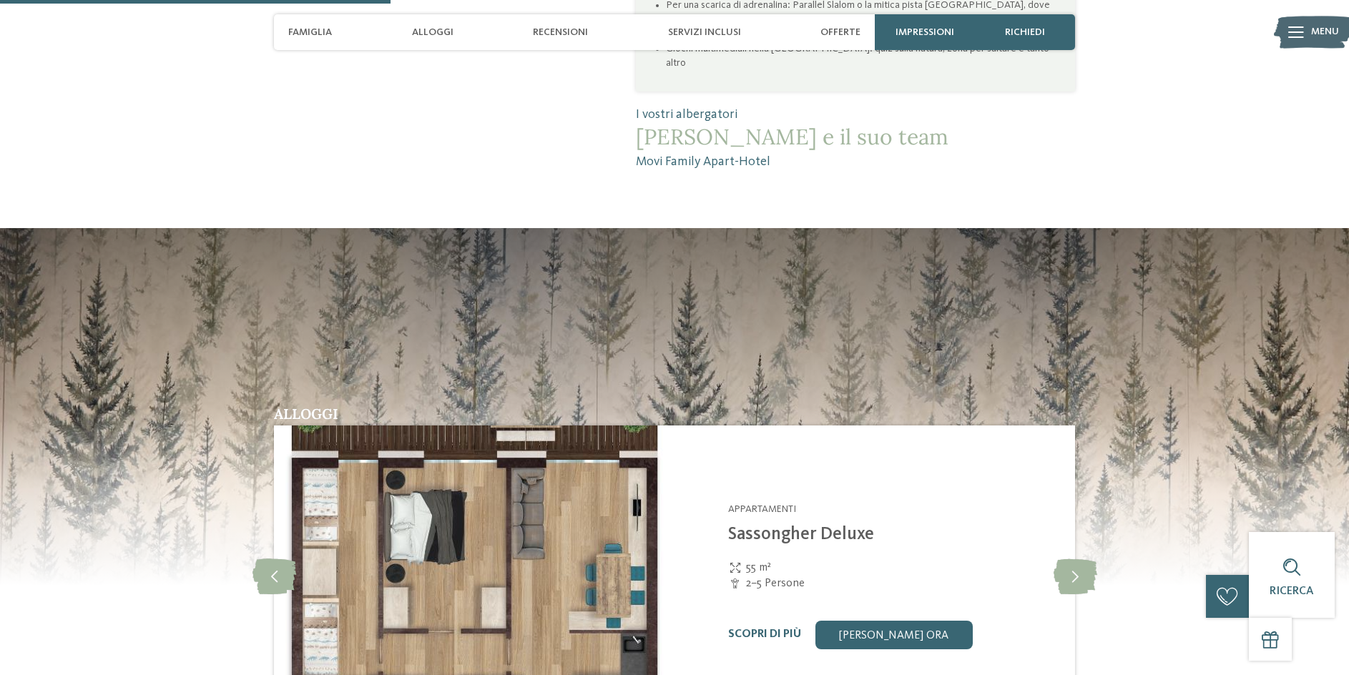
click at [1291, 31] on icon at bounding box center [1296, 31] width 16 height 11
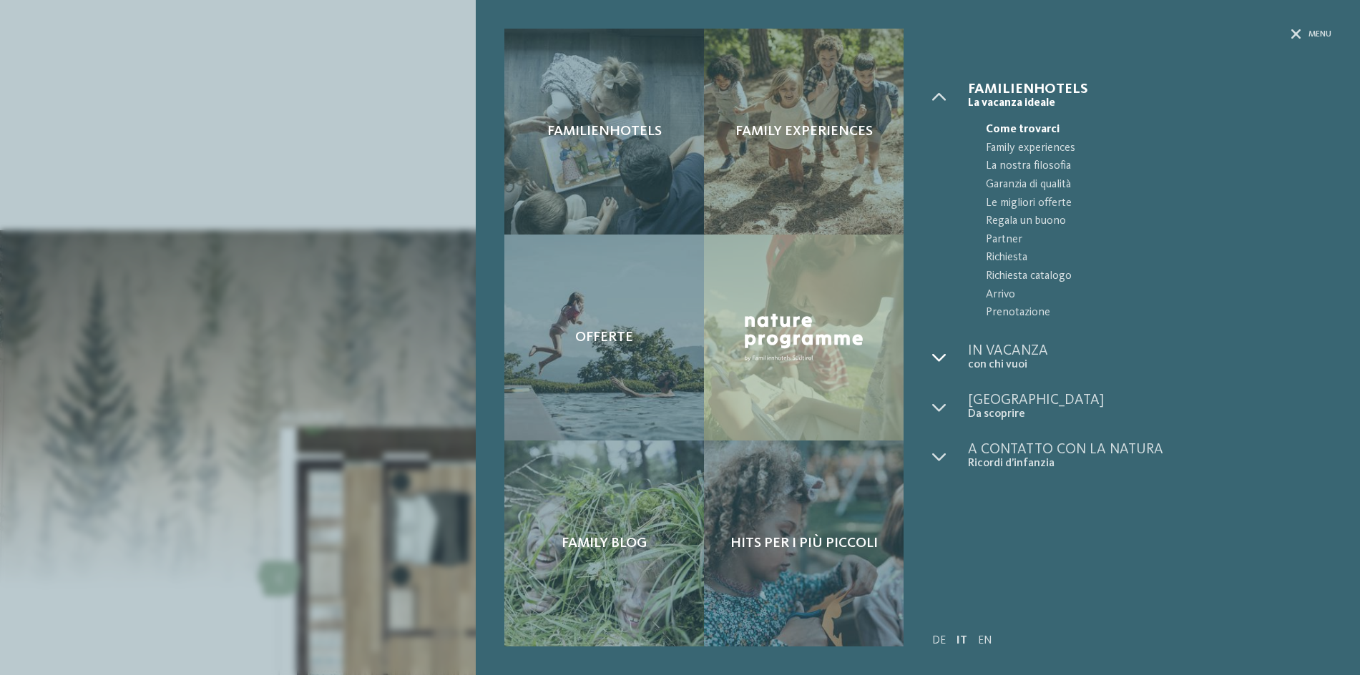
click at [938, 365] on icon at bounding box center [939, 357] width 14 height 14
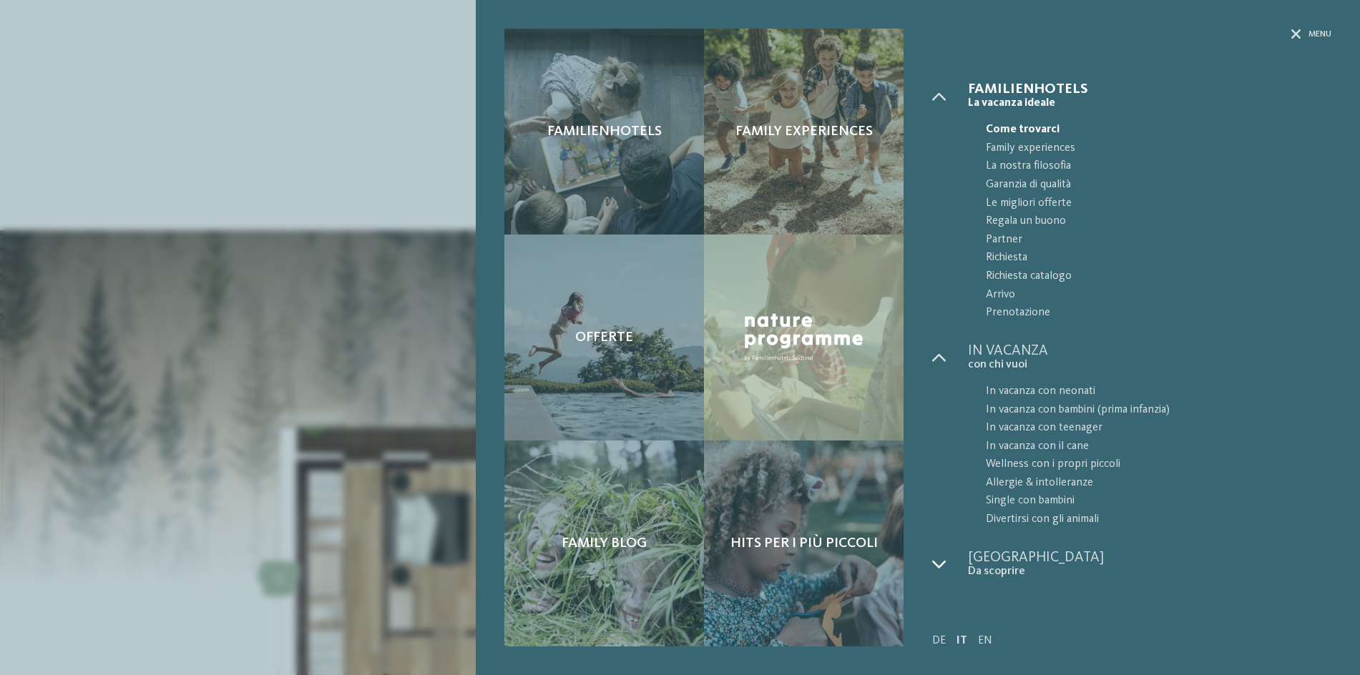
click at [940, 568] on icon at bounding box center [939, 564] width 14 height 14
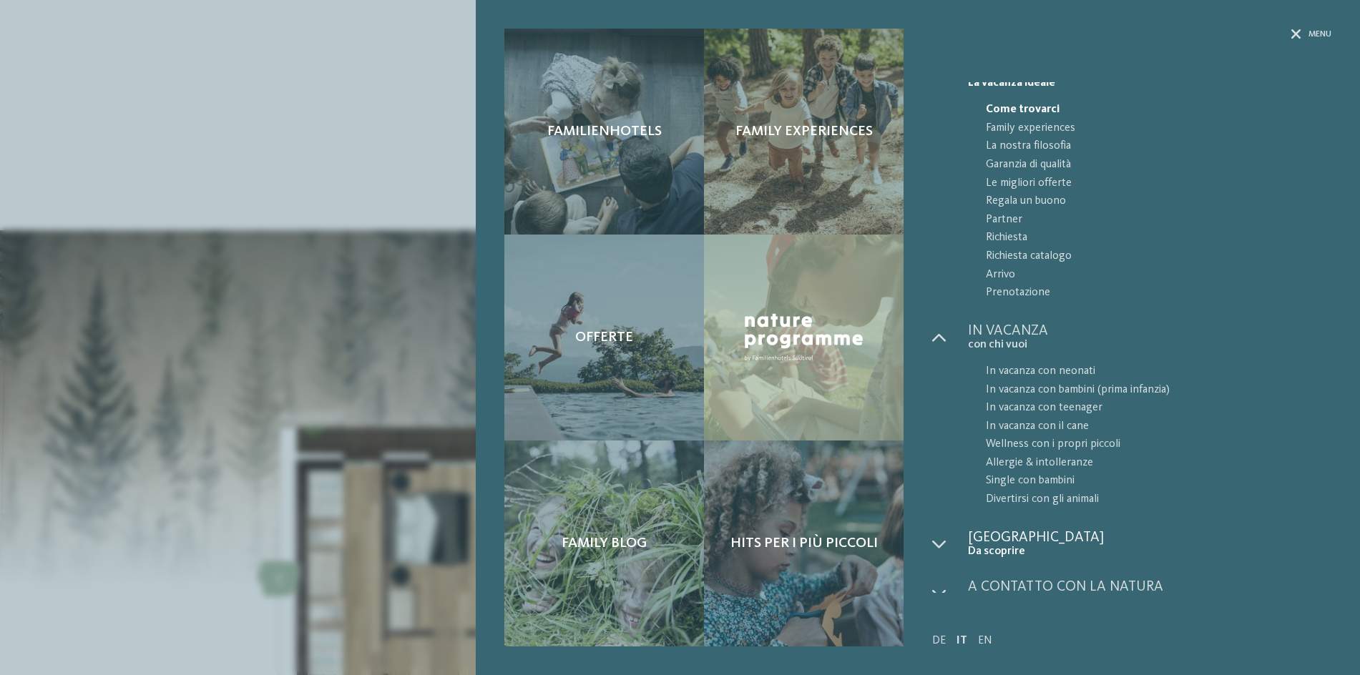
scroll to position [35, 0]
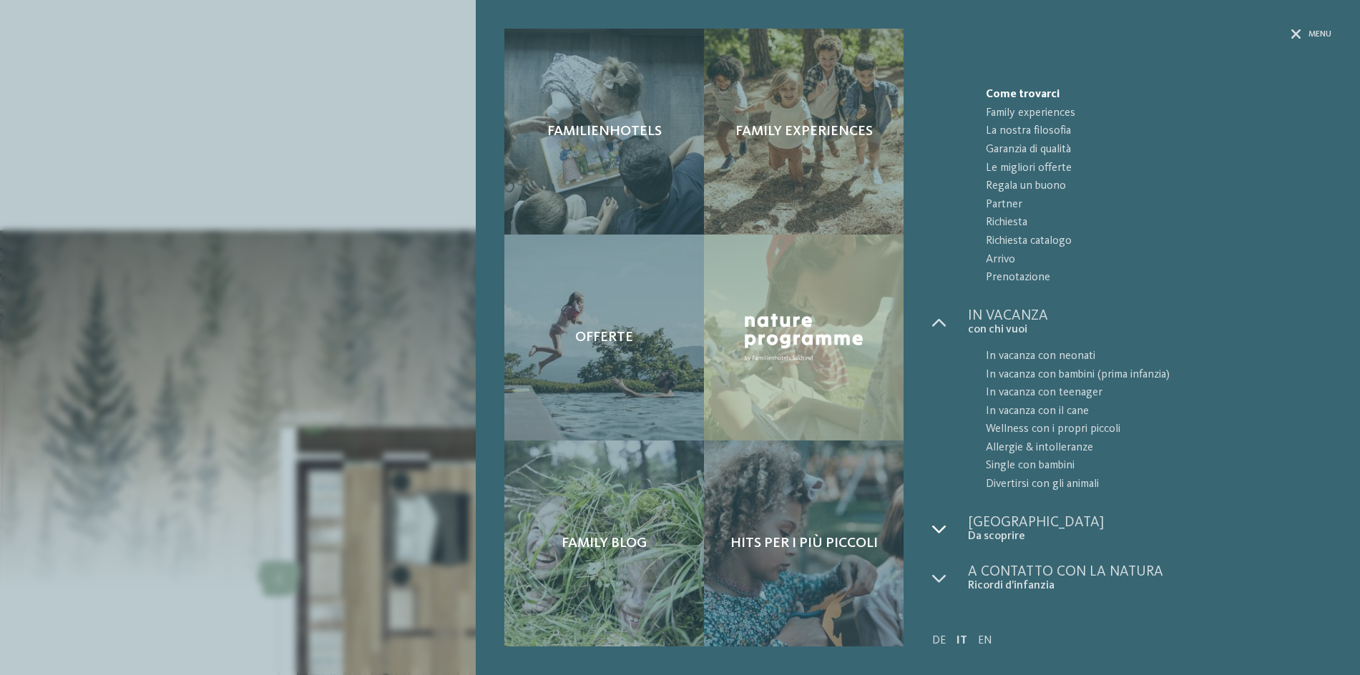
click at [959, 534] on div at bounding box center [950, 530] width 36 height 28
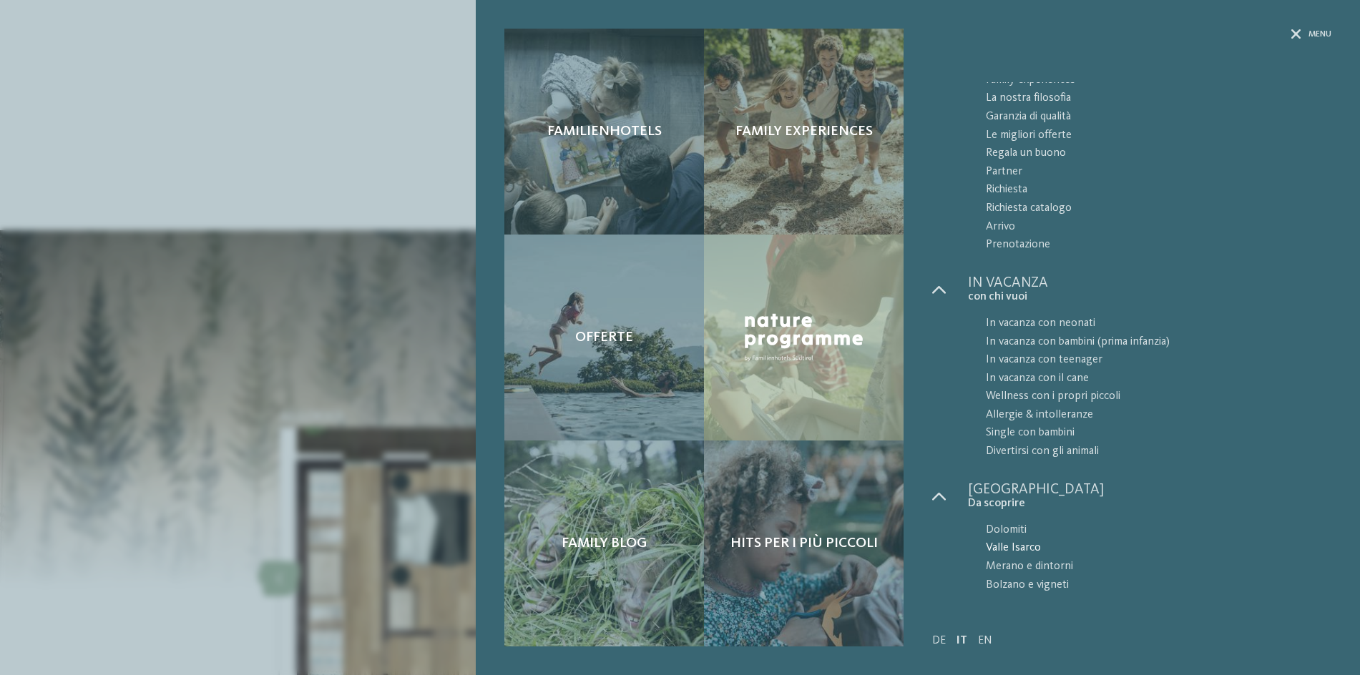
scroll to position [0, 0]
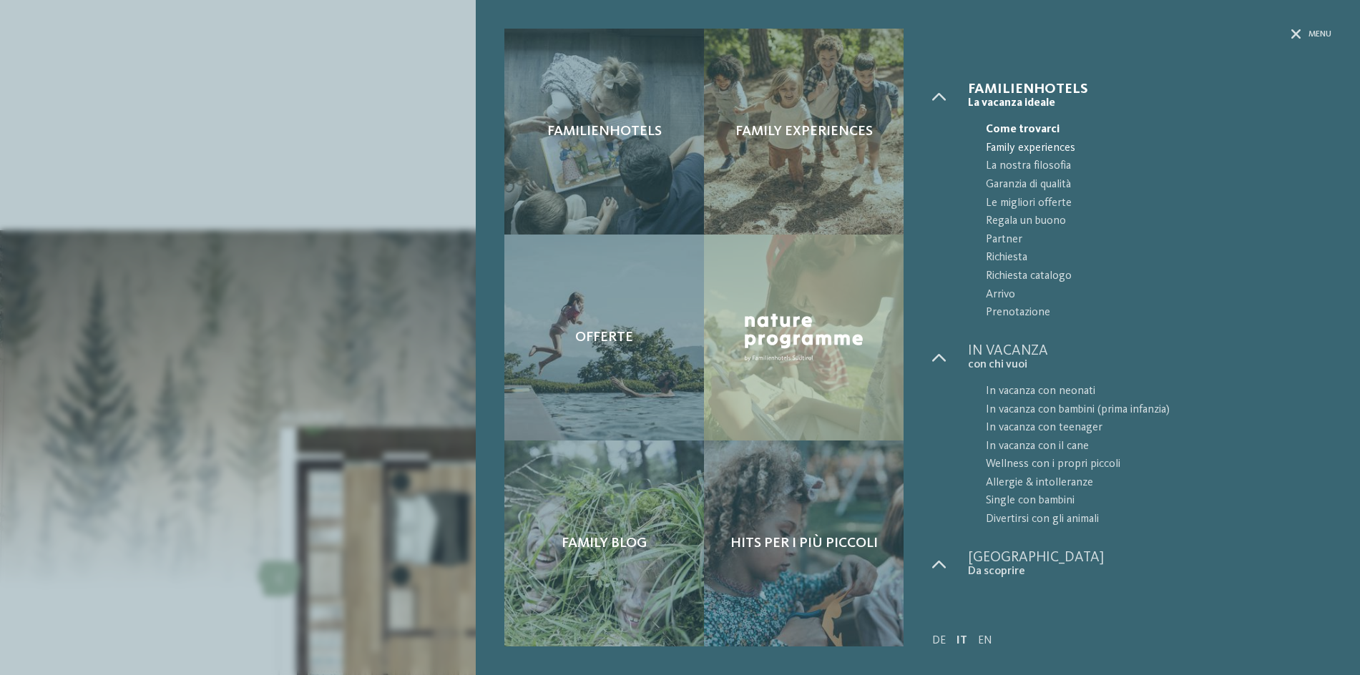
click at [1039, 148] on span "Family experiences" at bounding box center [1158, 148] width 345 height 19
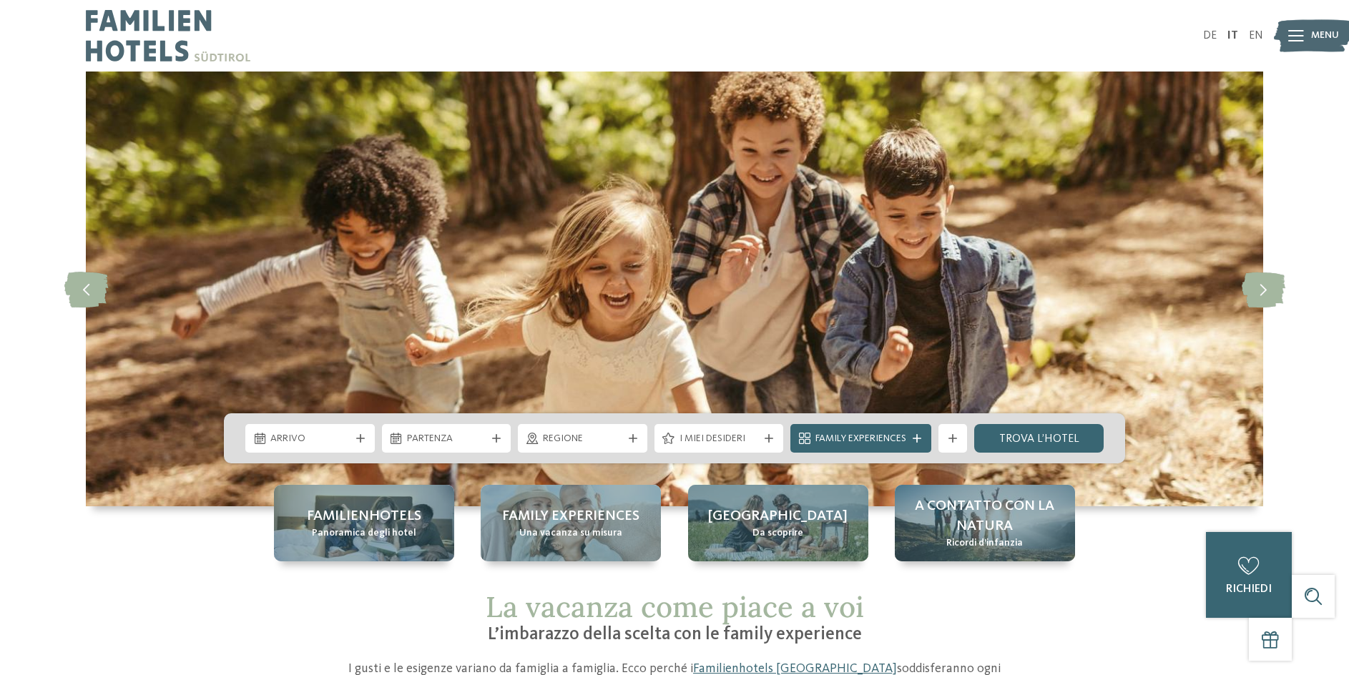
click at [1270, 289] on icon at bounding box center [1264, 289] width 44 height 36
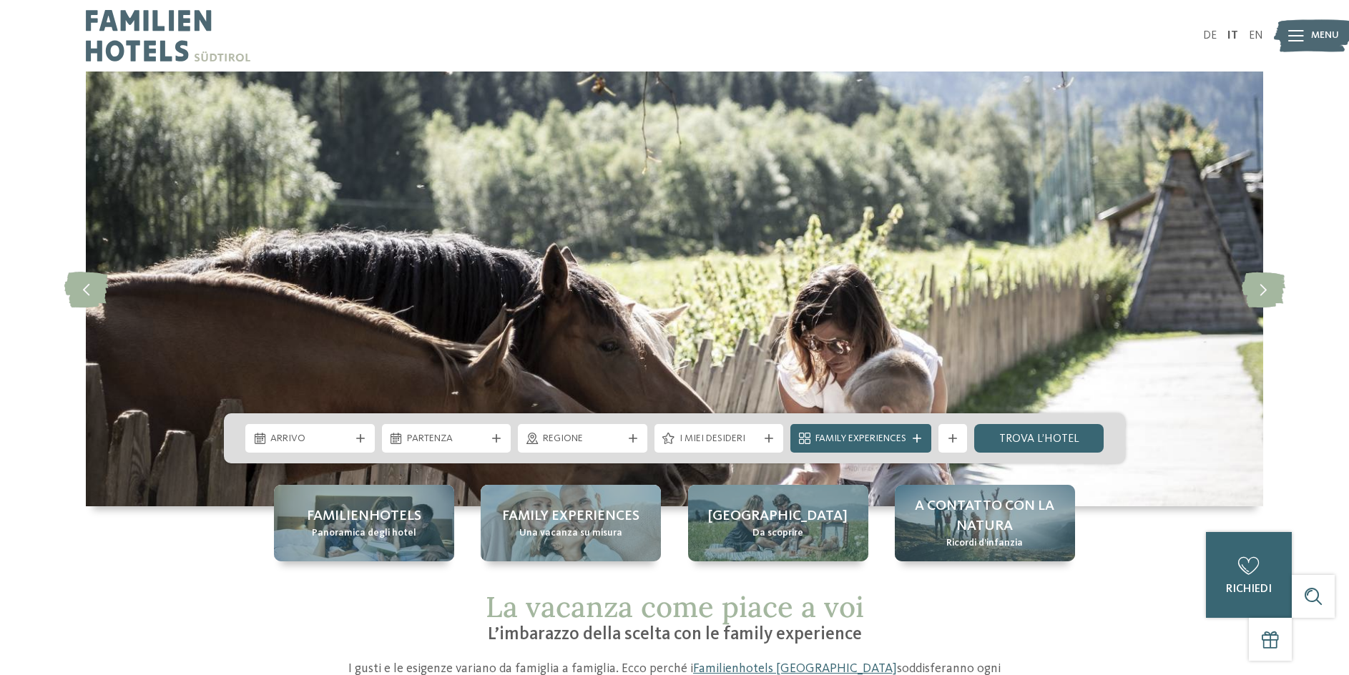
click at [1270, 289] on icon at bounding box center [1264, 289] width 44 height 36
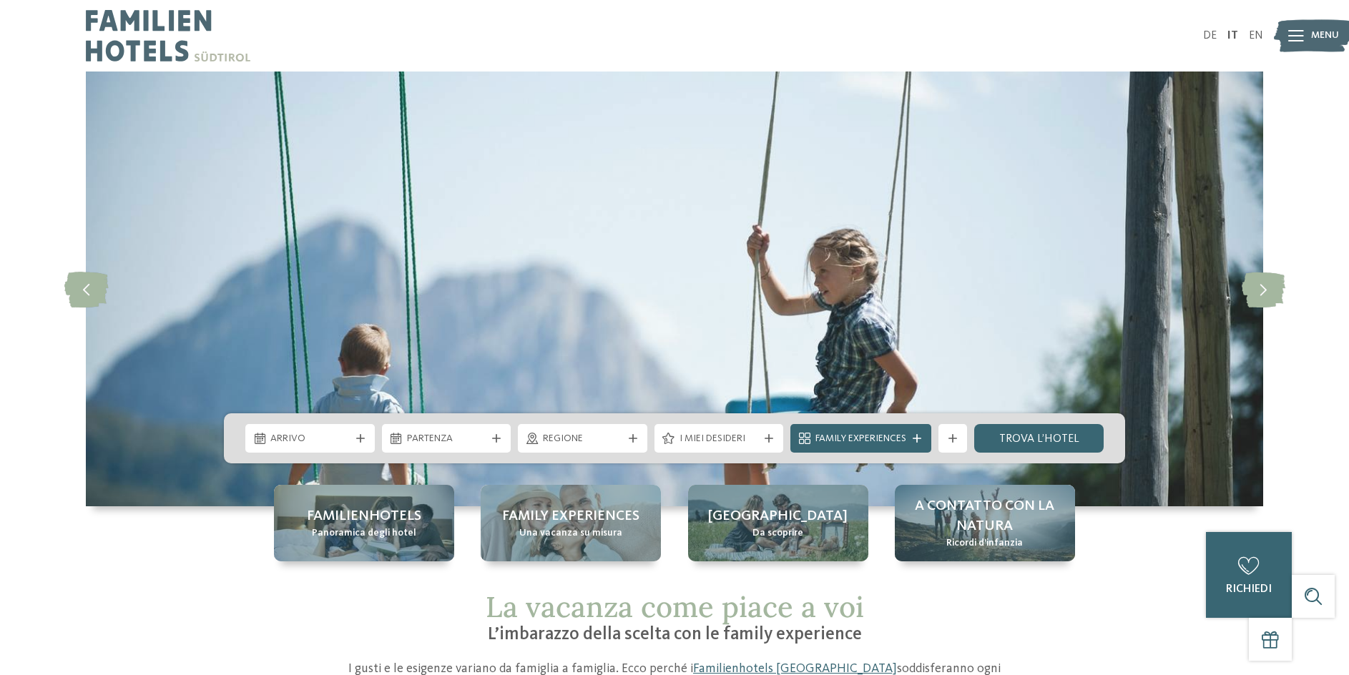
click at [1270, 289] on icon at bounding box center [1264, 289] width 44 height 36
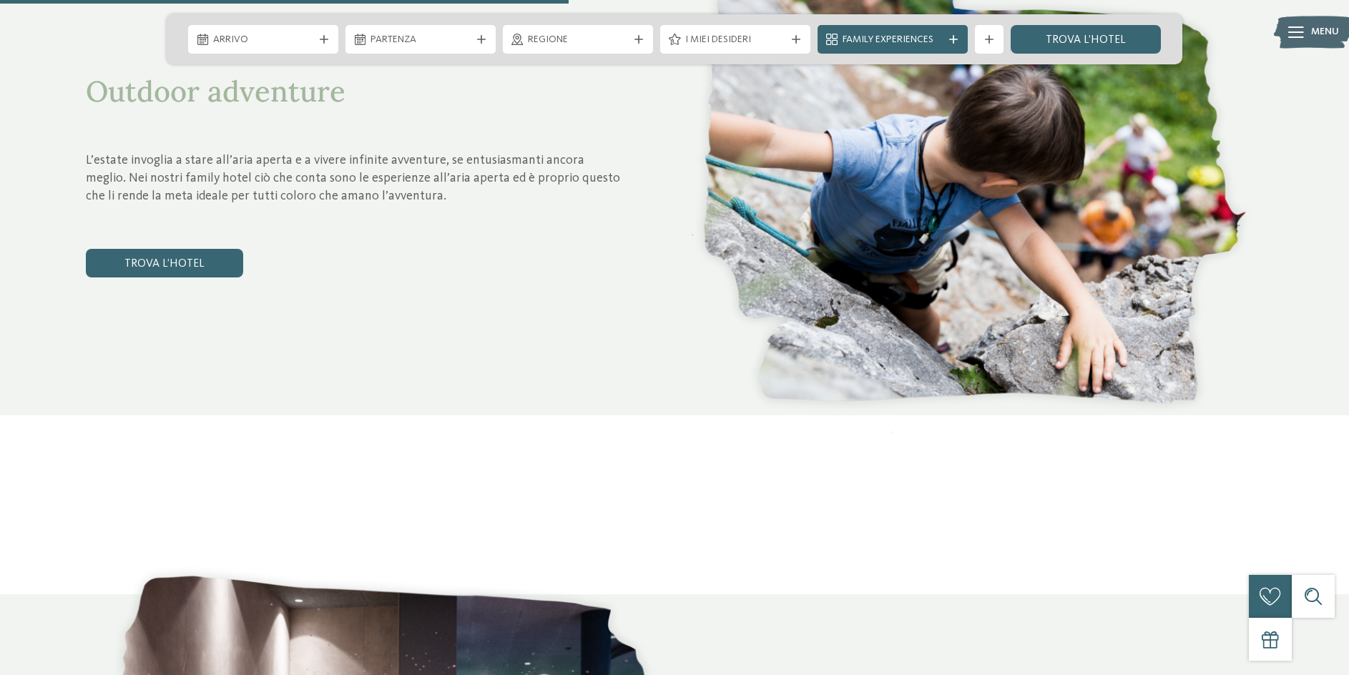
scroll to position [2637, 0]
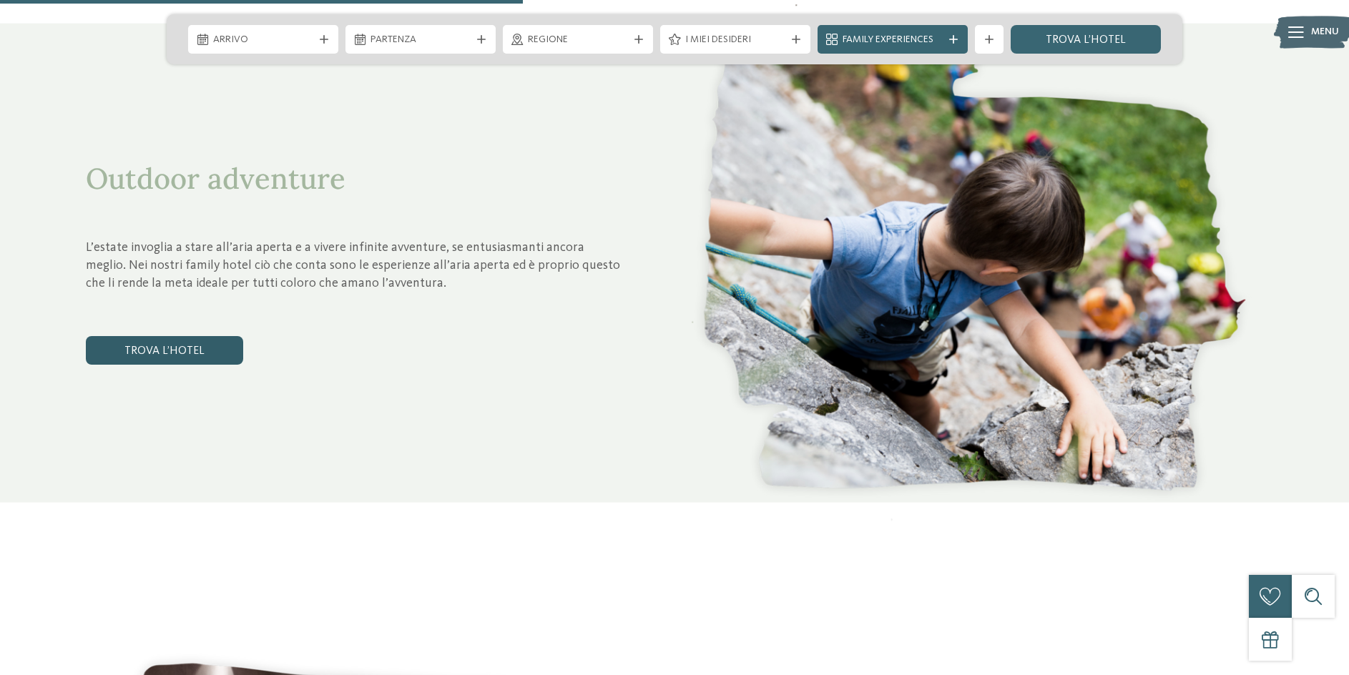
click at [175, 345] on link "trova l’hotel" at bounding box center [164, 350] width 157 height 29
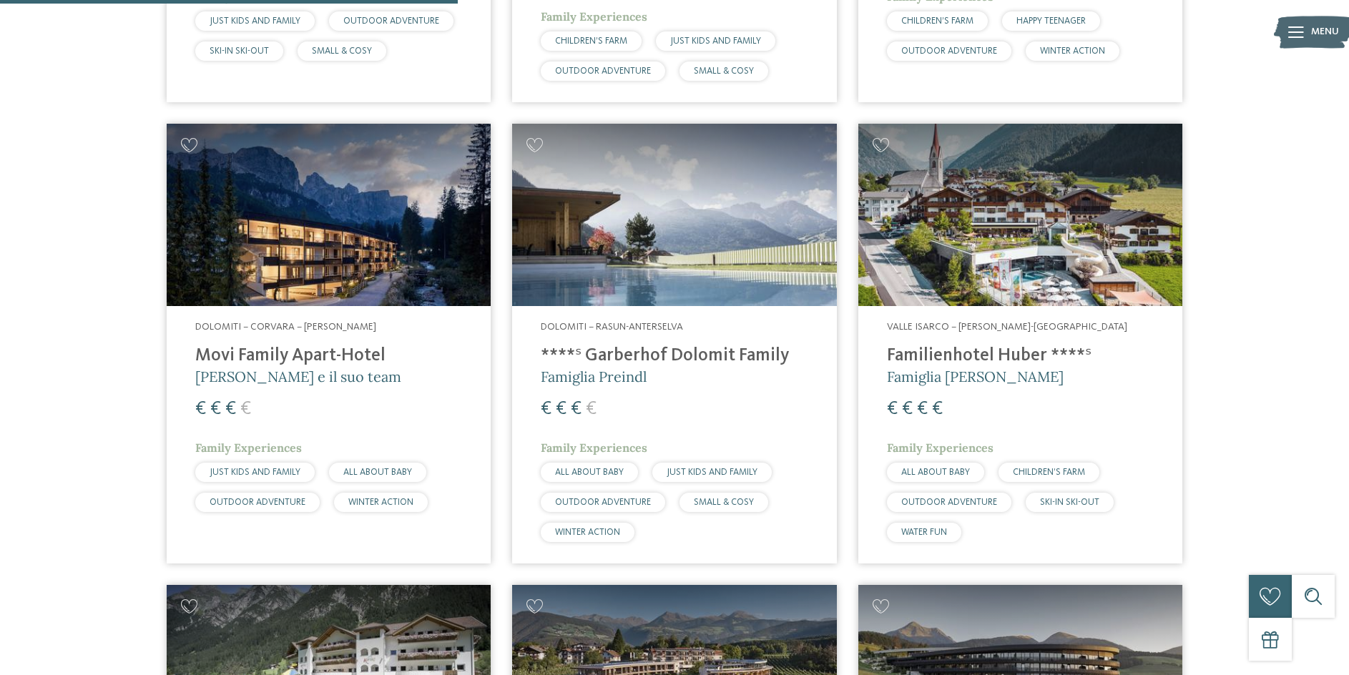
scroll to position [1328, 0]
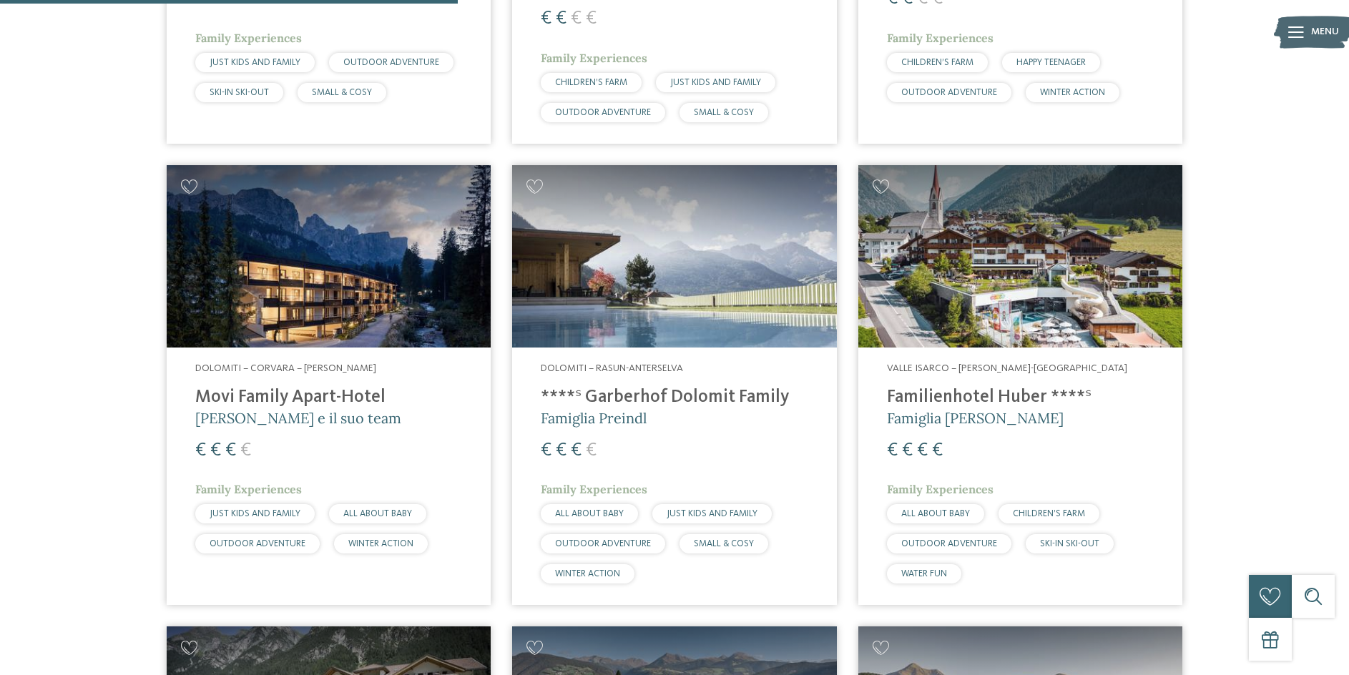
click at [321, 387] on h4 "Movi Family Apart-Hotel" at bounding box center [328, 397] width 267 height 21
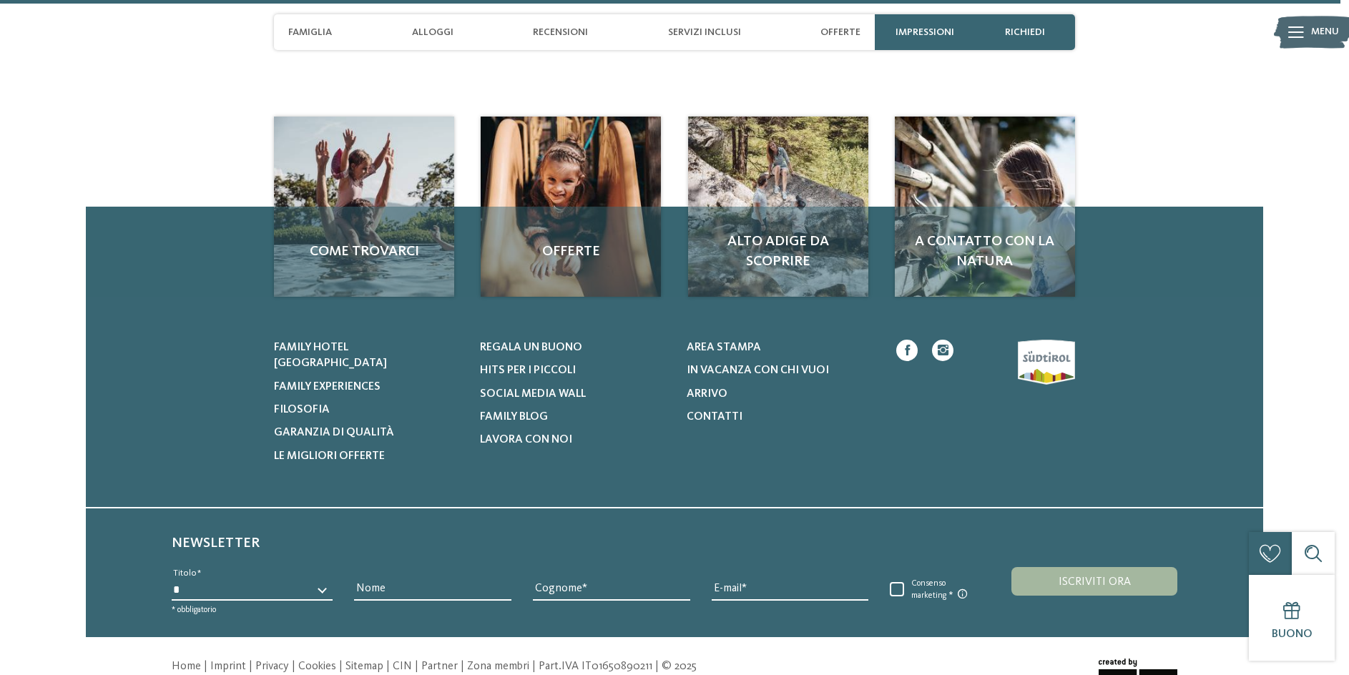
scroll to position [5047, 0]
